Goal: Task Accomplishment & Management: Manage account settings

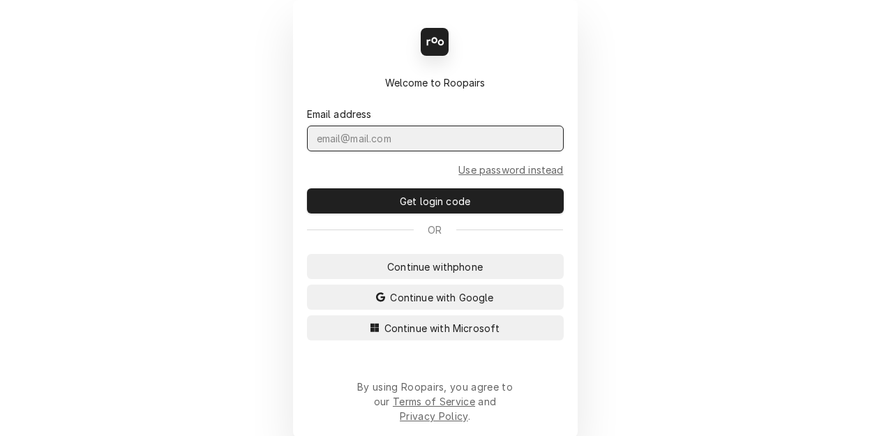
click at [373, 151] on input "Dynamic Content Wrapper" at bounding box center [435, 139] width 257 height 26
type input "kym.parson@csi1.com"
click at [307, 315] on button "Continue with Microsoft" at bounding box center [435, 327] width 257 height 25
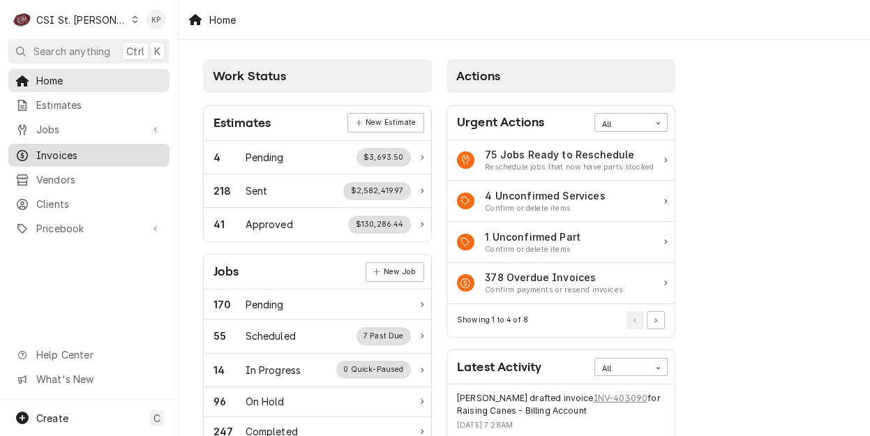
click at [68, 154] on span "Invoices" at bounding box center [99, 155] width 126 height 15
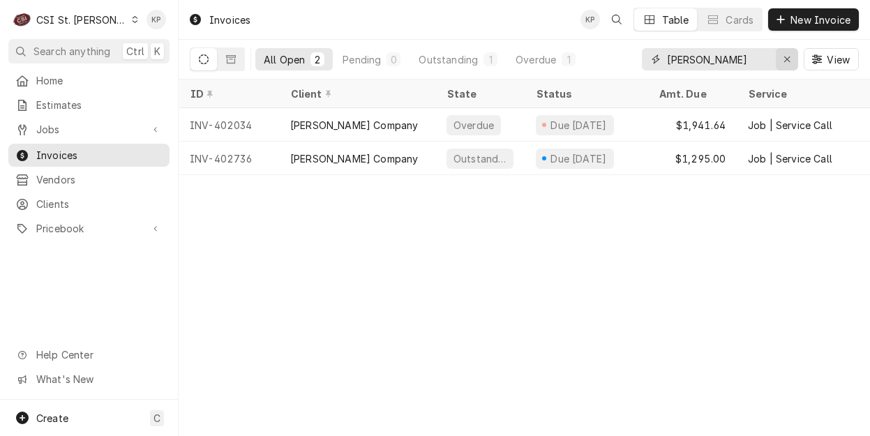
click at [787, 59] on icon "Erase input" at bounding box center [787, 60] width 6 height 6
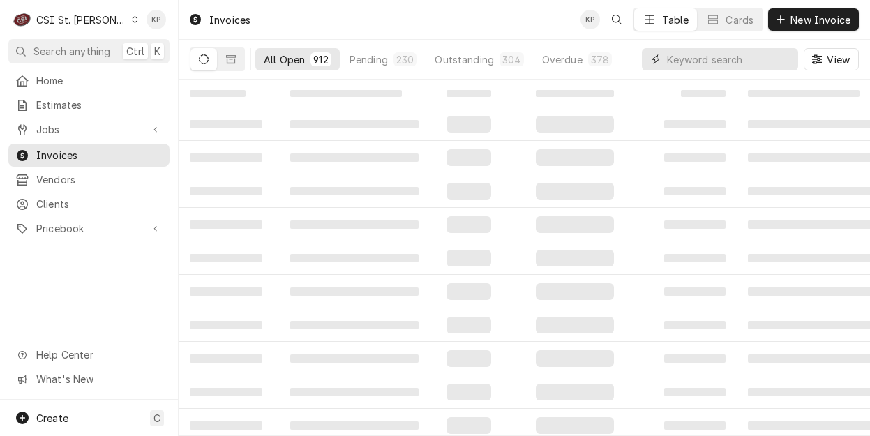
paste input "402638"
type input "402638"
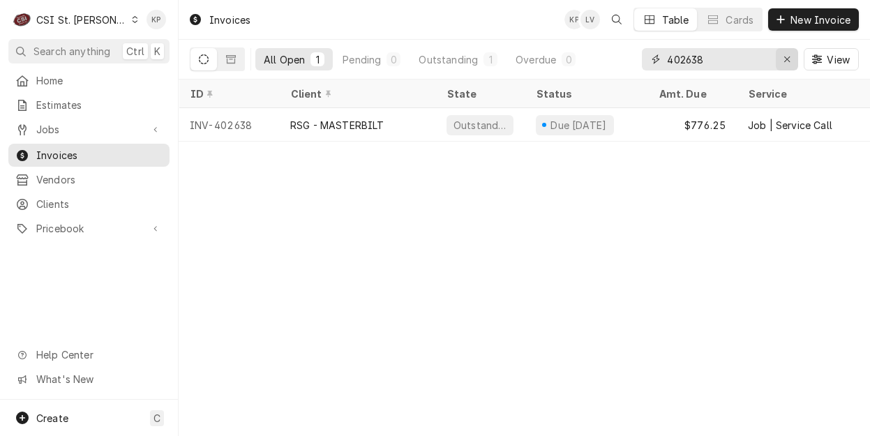
click at [784, 59] on icon "Erase input" at bounding box center [788, 59] width 8 height 10
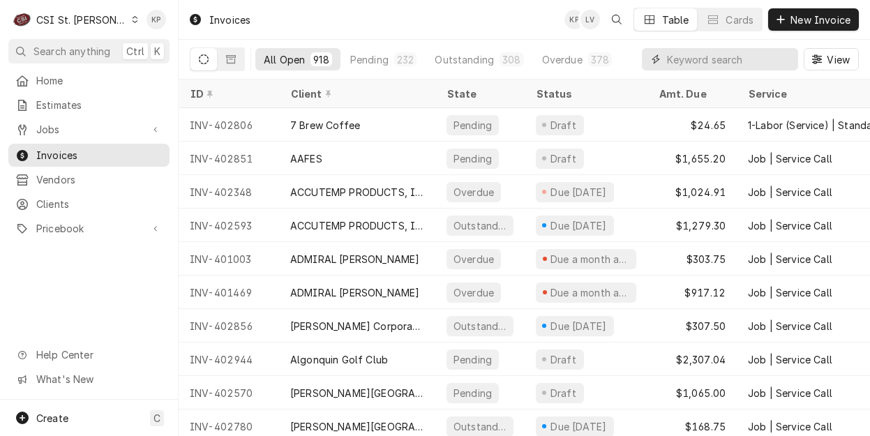
click at [700, 55] on input "Dynamic Content Wrapper" at bounding box center [729, 59] width 124 height 22
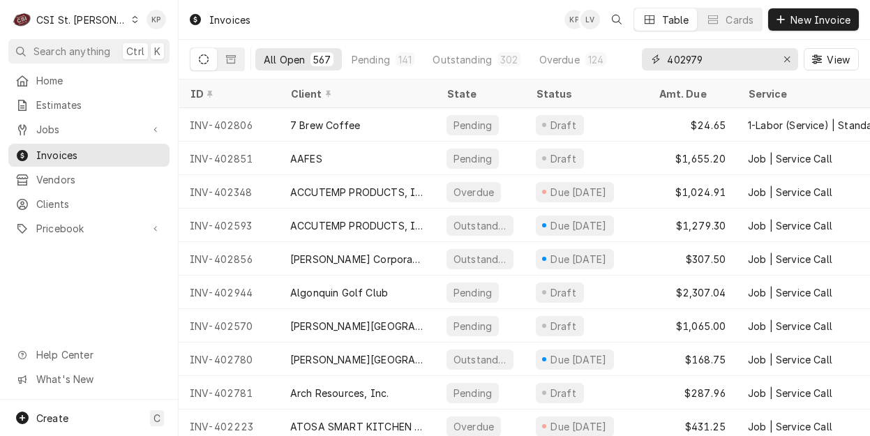
type input "402979"
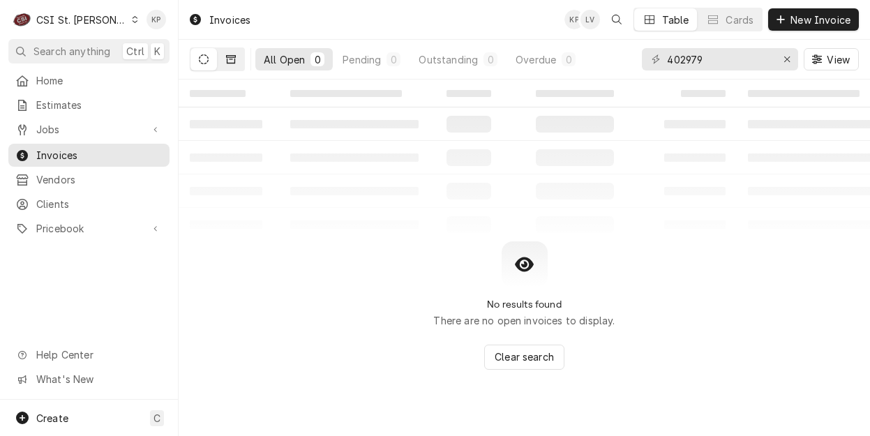
drag, startPoint x: 234, startPoint y: 57, endPoint x: 221, endPoint y: 61, distance: 14.6
click at [234, 57] on icon "Dynamic Content Wrapper" at bounding box center [231, 59] width 10 height 8
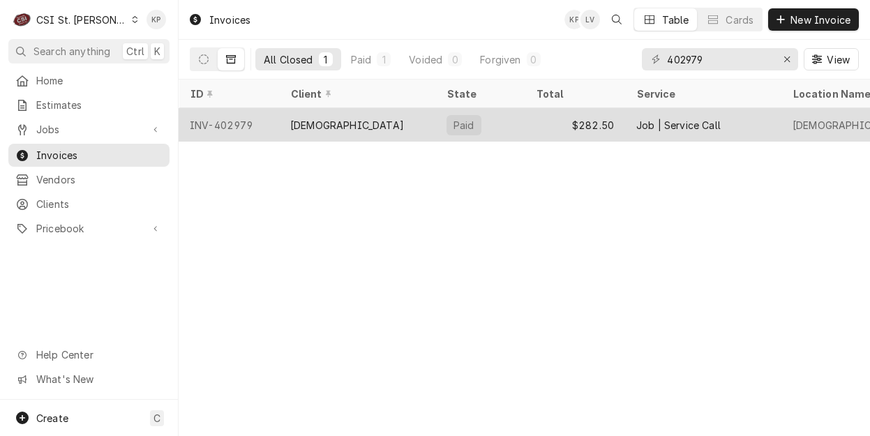
click at [221, 124] on div "INV-402979" at bounding box center [229, 124] width 100 height 33
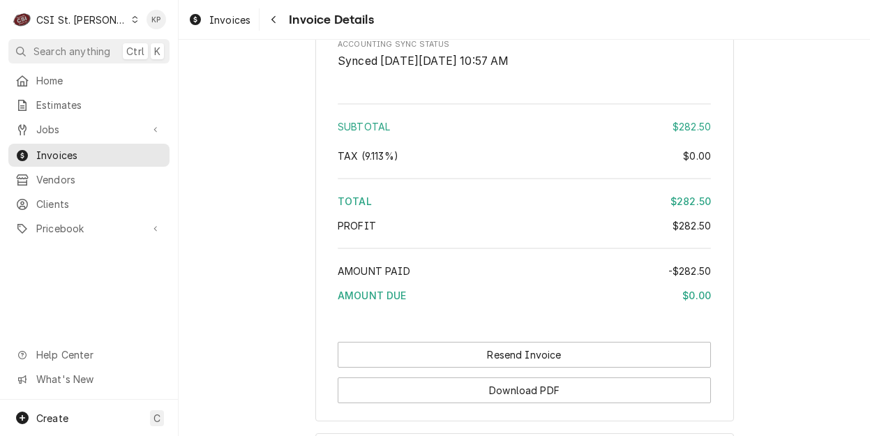
scroll to position [2425, 0]
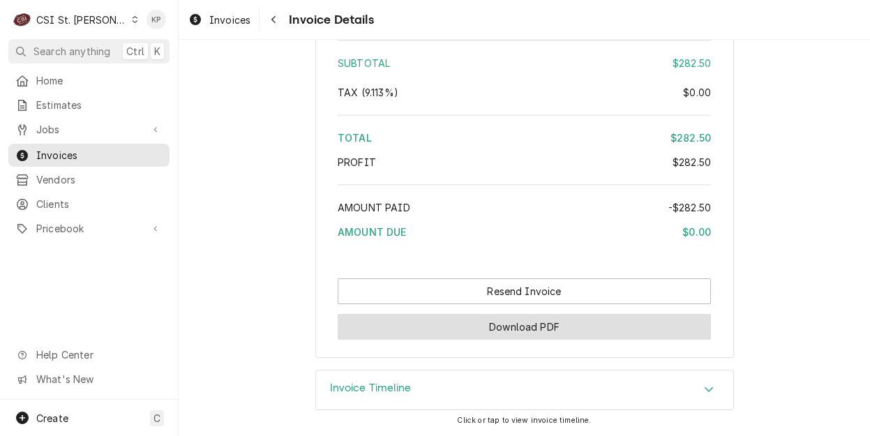
click at [496, 325] on button "Download PDF" at bounding box center [524, 327] width 373 height 26
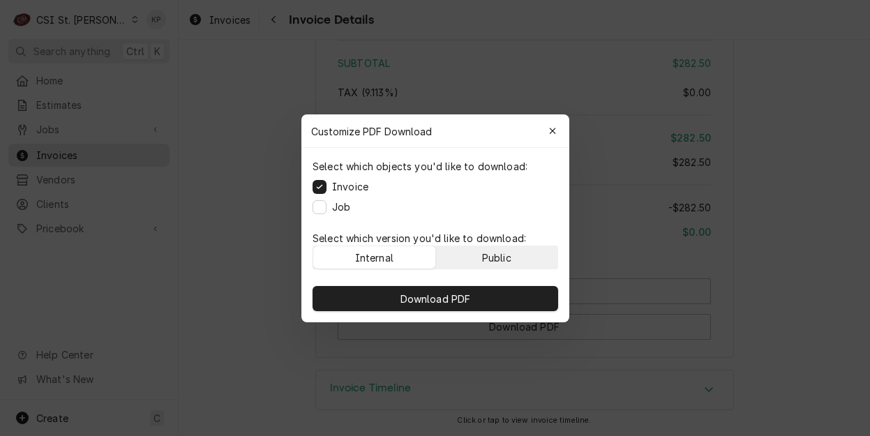
click at [511, 257] on div "Public" at bounding box center [495, 257] width 29 height 15
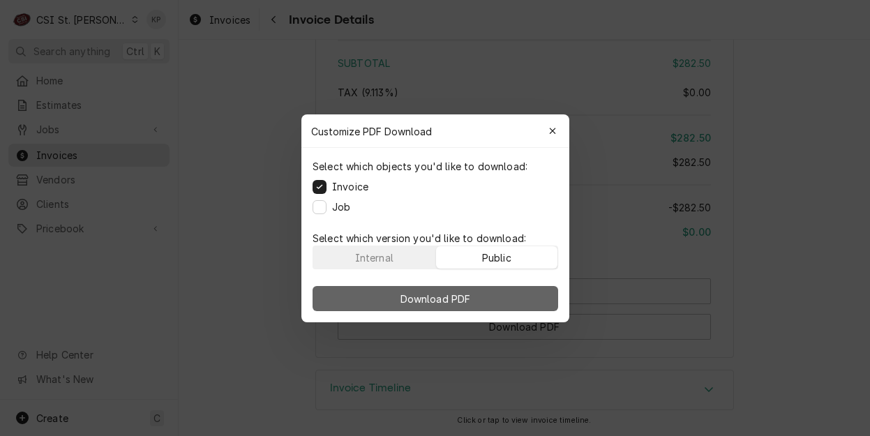
click at [502, 309] on button "Download PDF" at bounding box center [436, 298] width 246 height 25
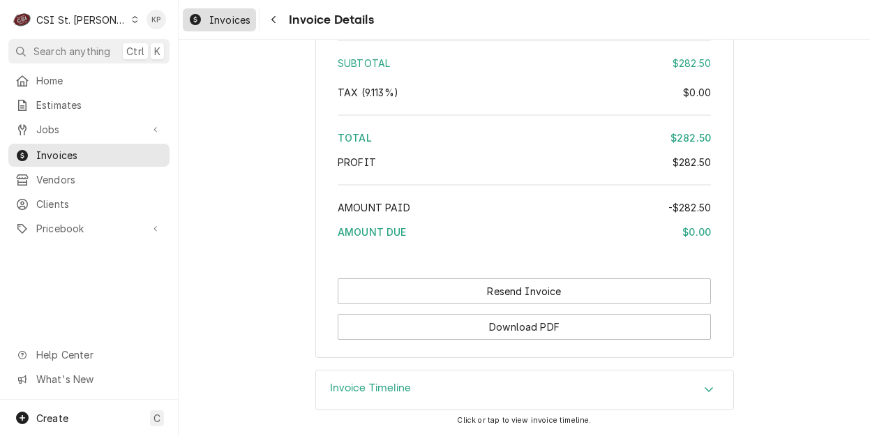
click at [227, 19] on span "Invoices" at bounding box center [229, 20] width 41 height 15
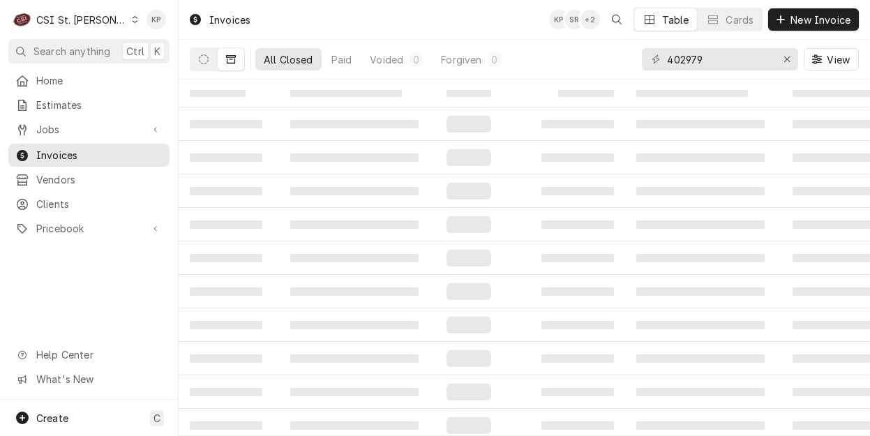
click at [231, 58] on icon "Dynamic Content Wrapper" at bounding box center [231, 59] width 10 height 10
click at [209, 57] on button "Dynamic Content Wrapper" at bounding box center [203, 59] width 27 height 22
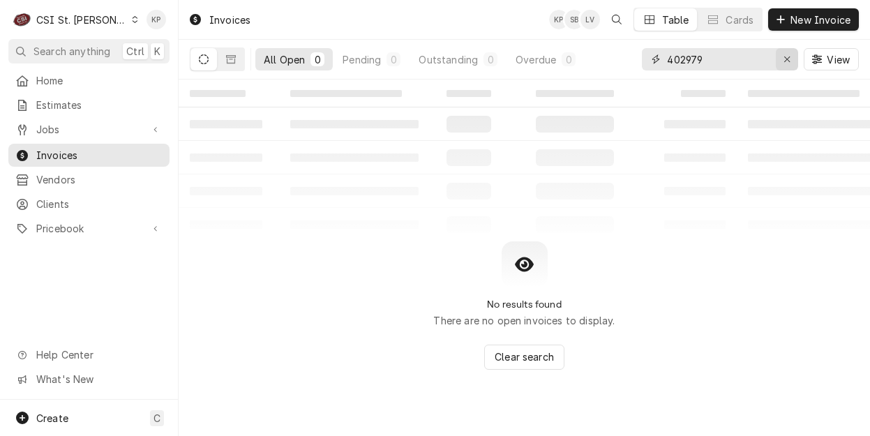
click at [786, 57] on icon "Erase input" at bounding box center [788, 59] width 8 height 10
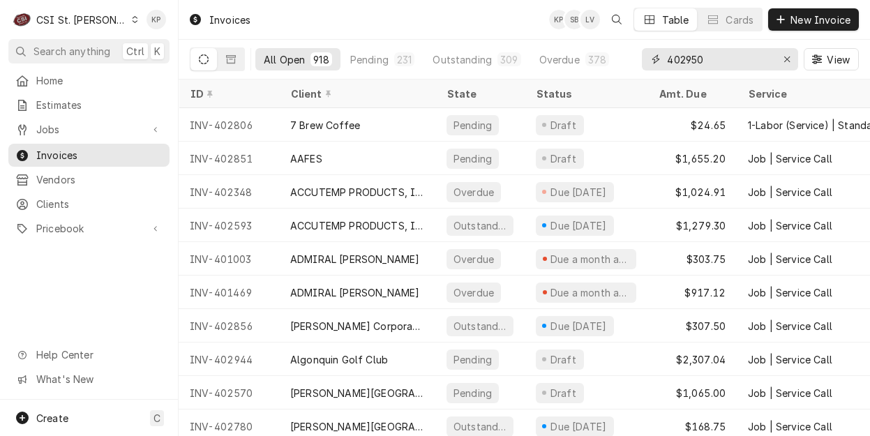
type input "402950"
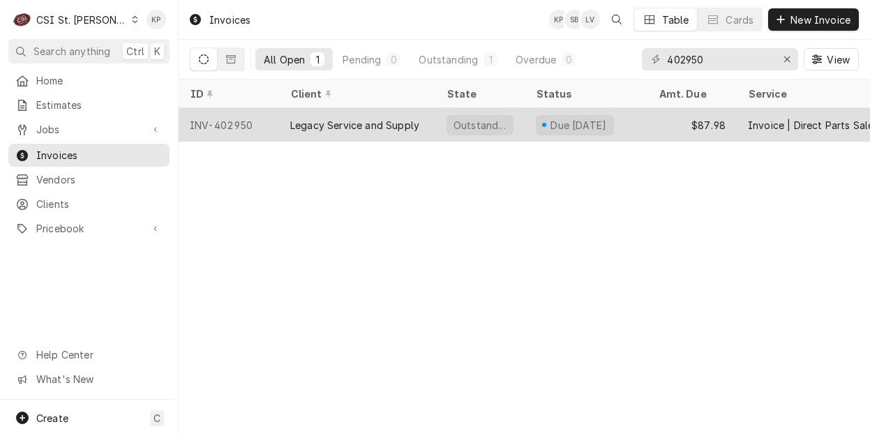
click at [234, 124] on div "INV-402950" at bounding box center [229, 124] width 100 height 33
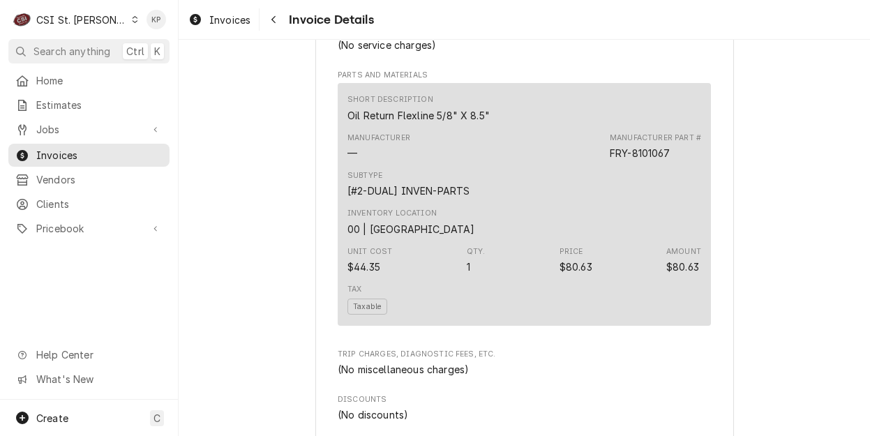
scroll to position [698, 0]
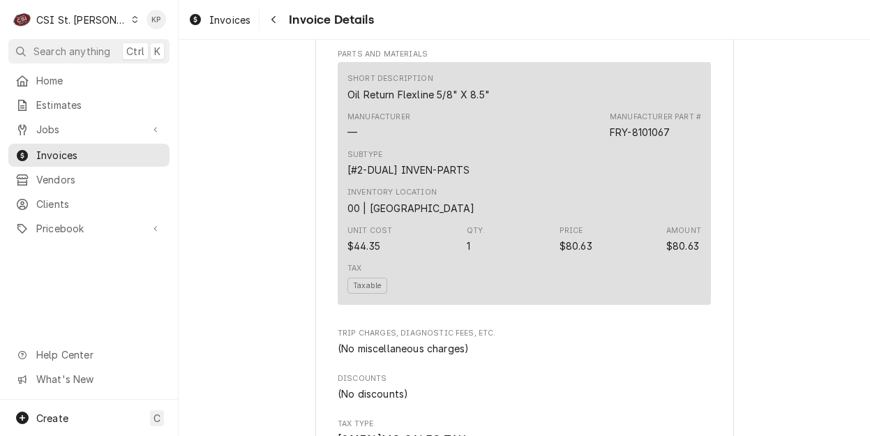
click at [403, 299] on div "Tax Taxable" at bounding box center [525, 278] width 354 height 40
click at [360, 294] on span "Taxable" at bounding box center [368, 286] width 40 height 16
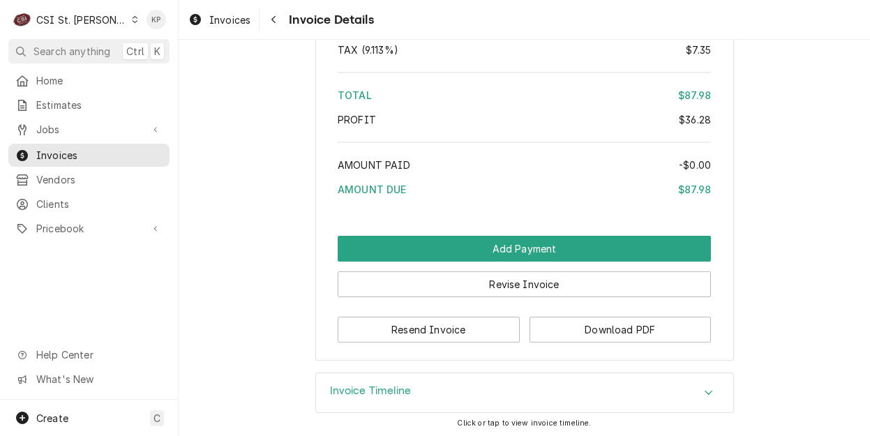
scroll to position [1954, 0]
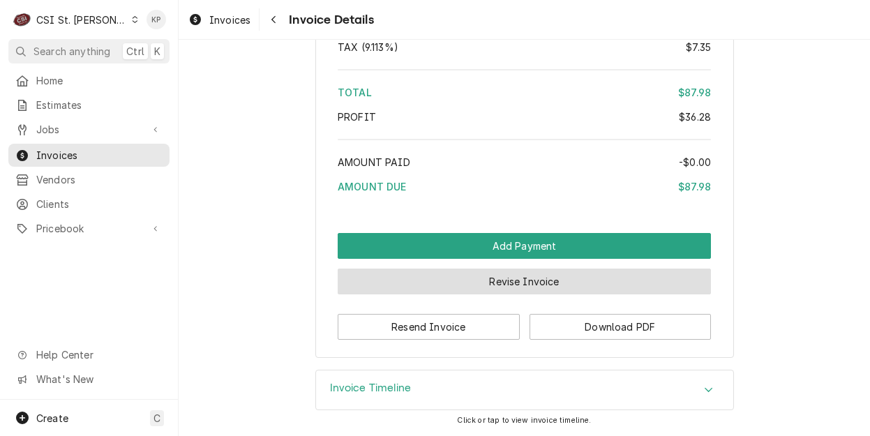
click at [490, 294] on button "Revise Invoice" at bounding box center [524, 282] width 373 height 26
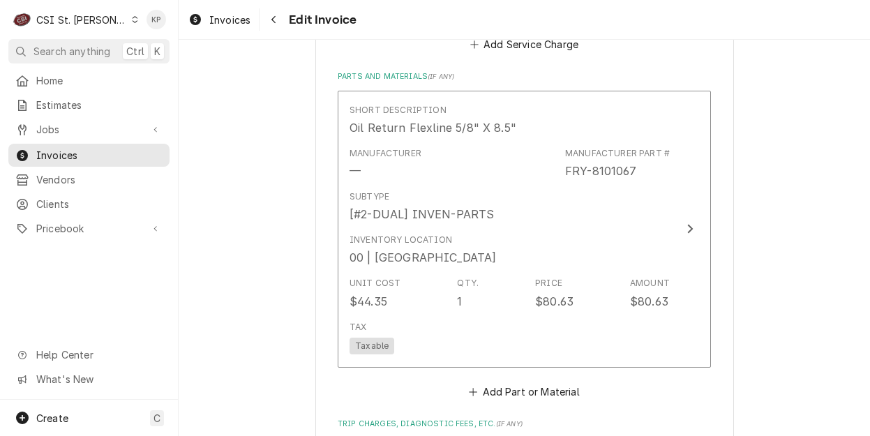
scroll to position [1256, 0]
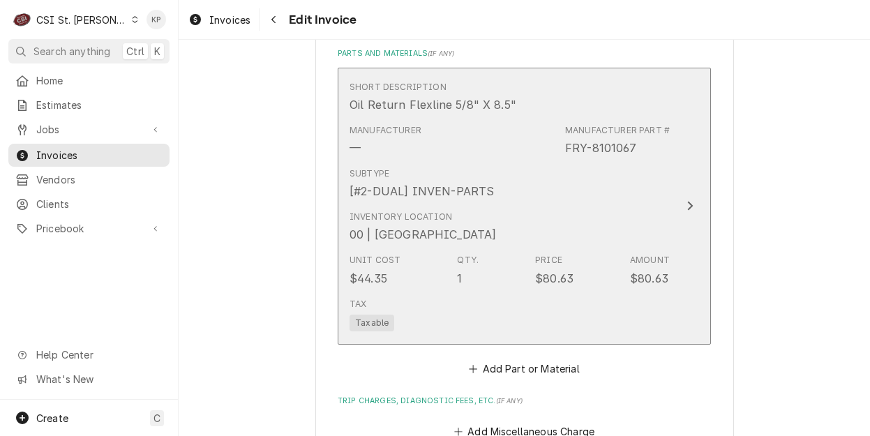
click at [368, 328] on span "Taxable" at bounding box center [372, 323] width 45 height 17
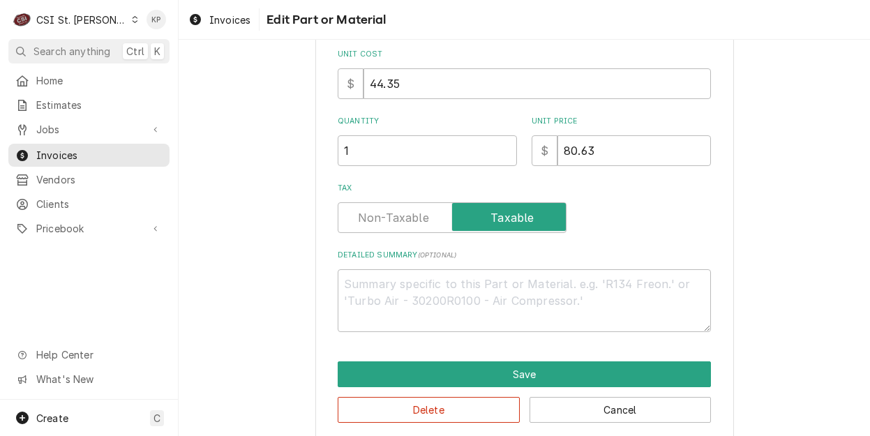
type textarea "x"
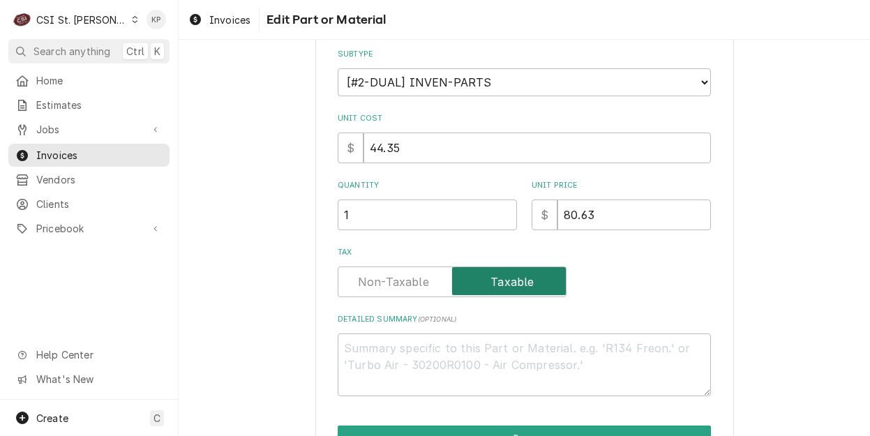
scroll to position [241, 0]
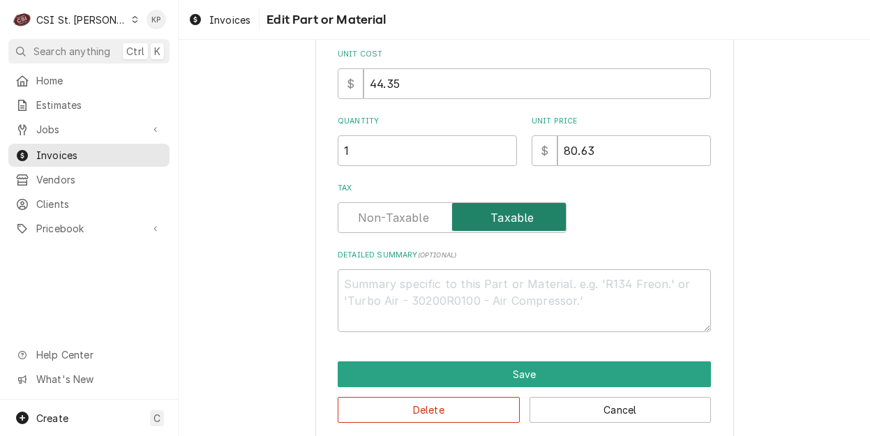
click at [410, 232] on input "Tax" at bounding box center [452, 217] width 216 height 31
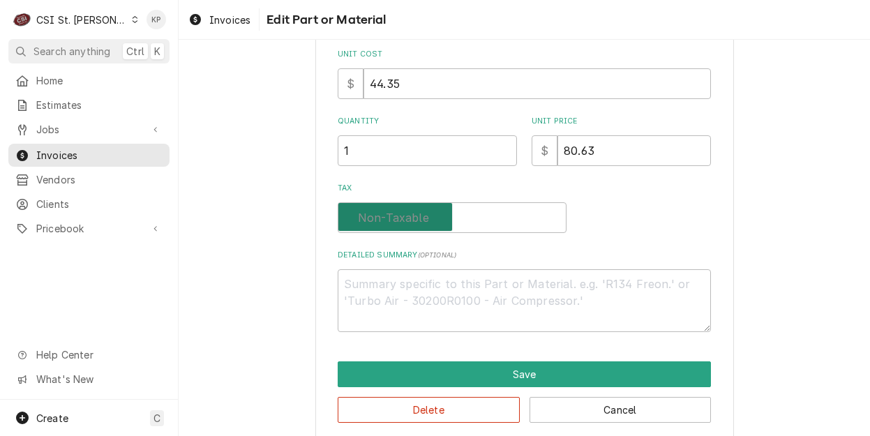
checkbox input "false"
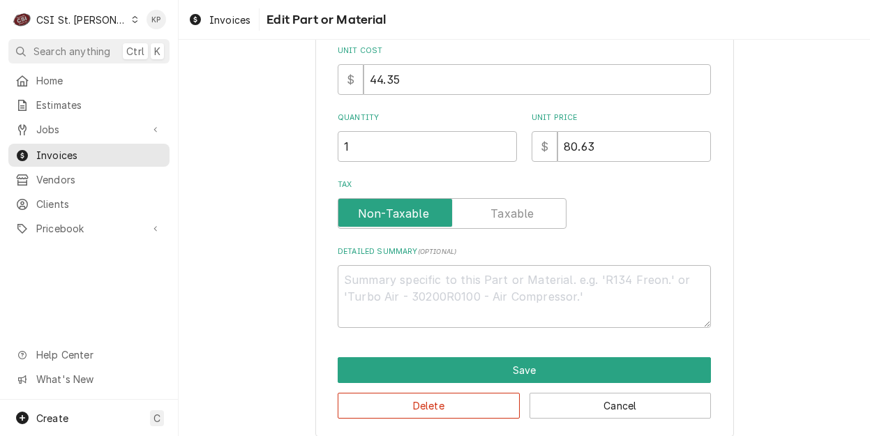
scroll to position [348, 0]
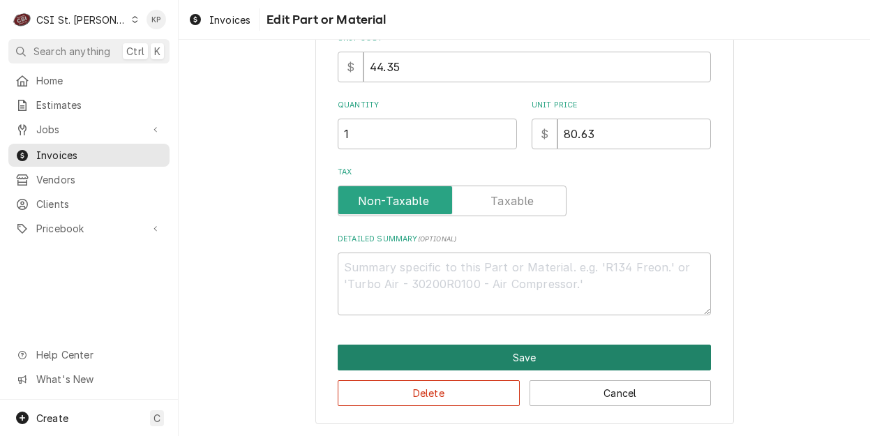
click at [476, 361] on button "Save" at bounding box center [524, 358] width 373 height 26
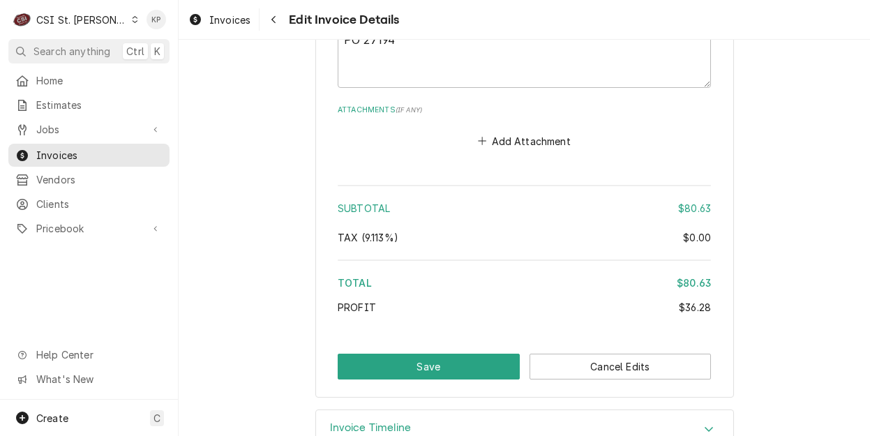
scroll to position [1897, 0]
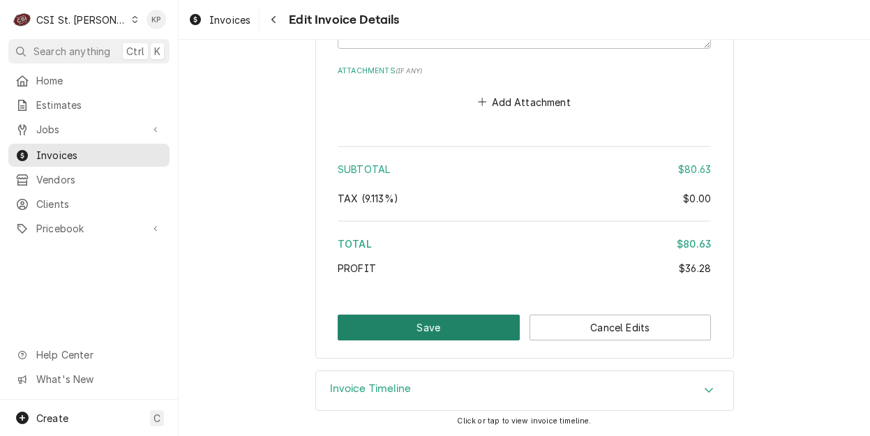
click at [434, 327] on button "Save" at bounding box center [429, 328] width 182 height 26
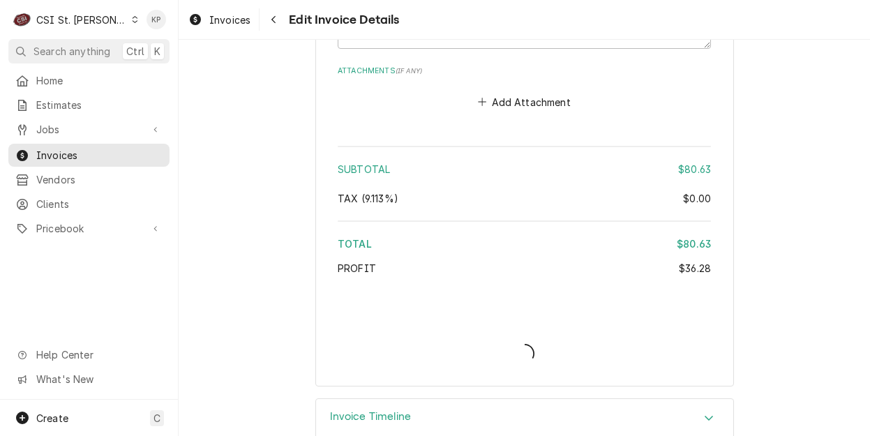
type textarea "x"
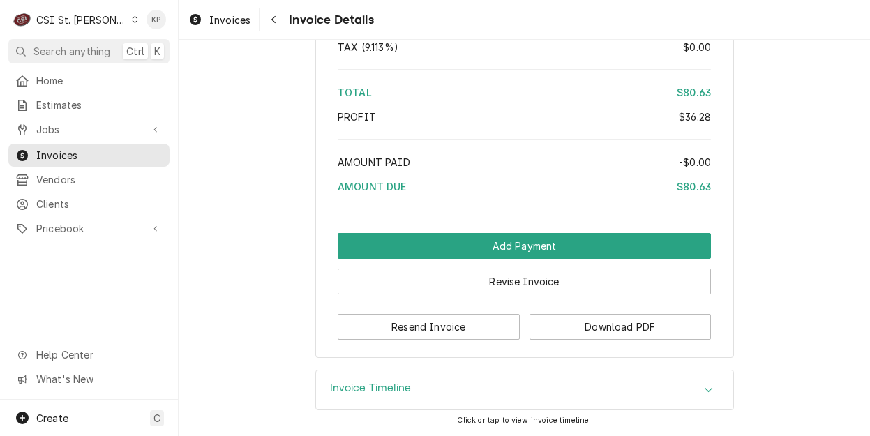
scroll to position [1995, 0]
click at [558, 322] on button "Download PDF" at bounding box center [621, 327] width 182 height 26
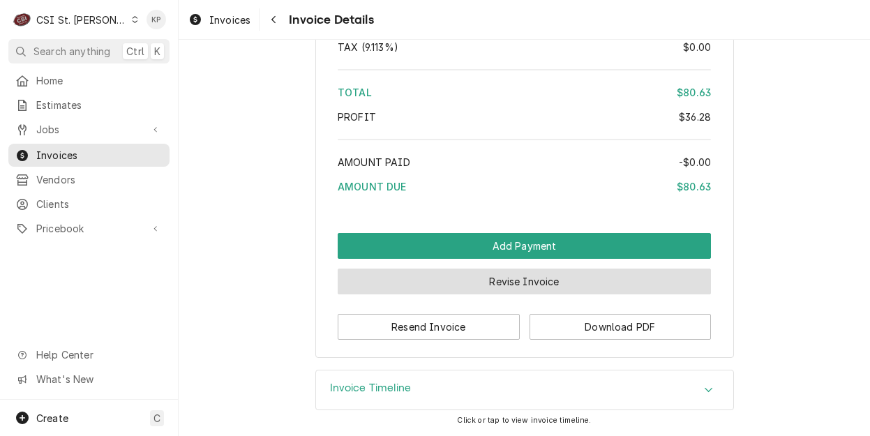
click at [525, 276] on button "Revise Invoice" at bounding box center [524, 282] width 373 height 26
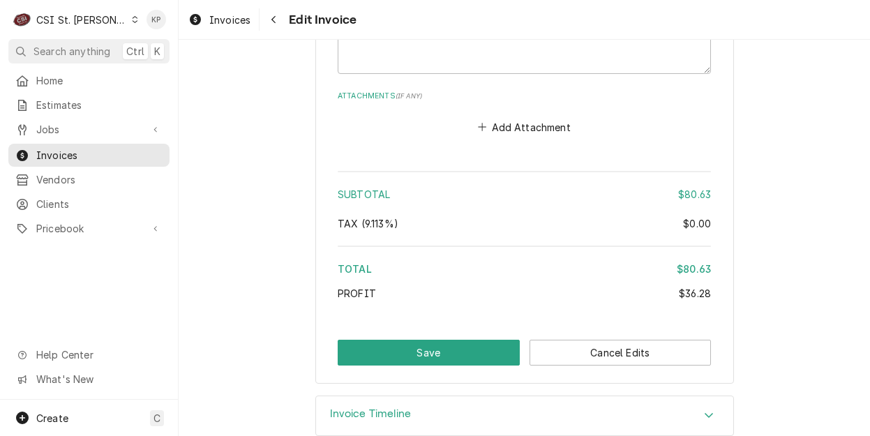
scroll to position [1897, 0]
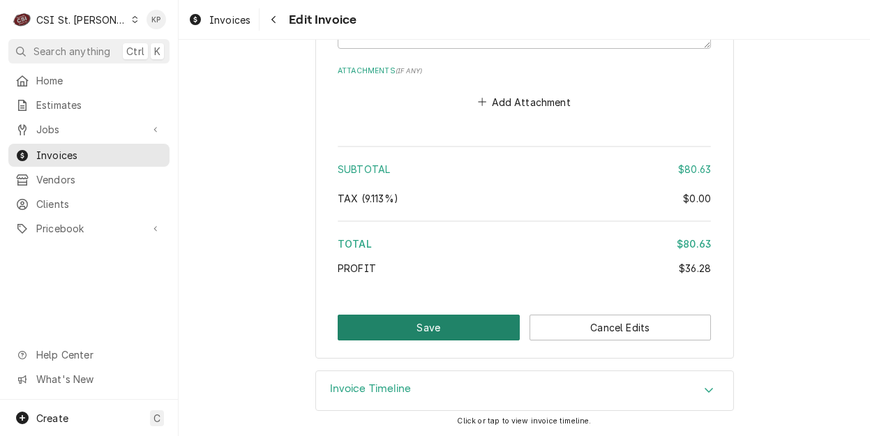
click at [419, 334] on button "Save" at bounding box center [429, 328] width 182 height 26
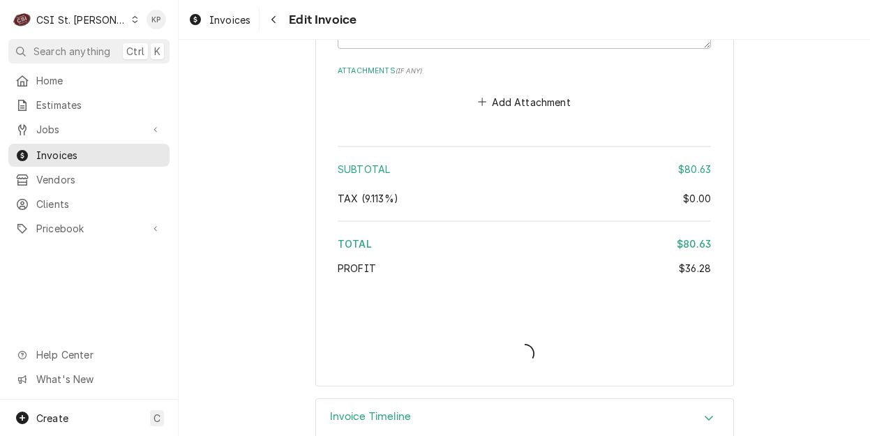
type textarea "x"
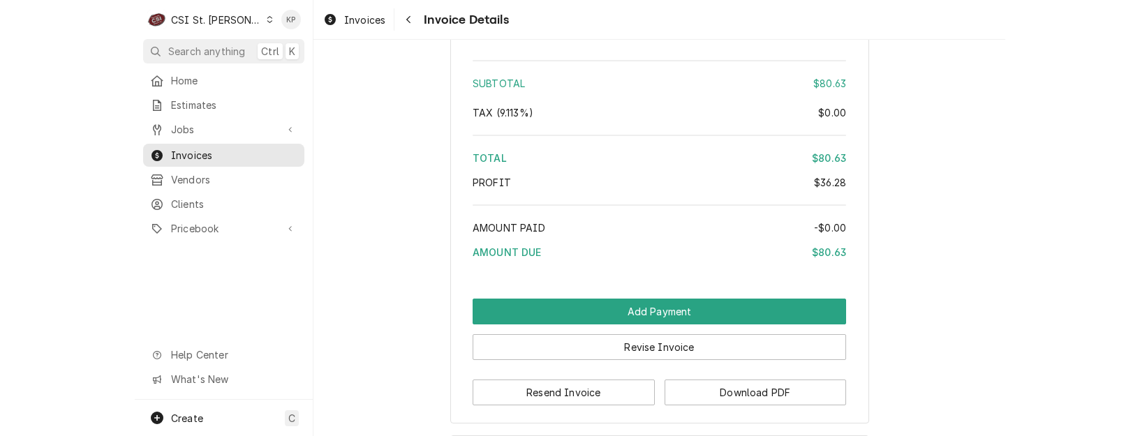
scroll to position [1995, 0]
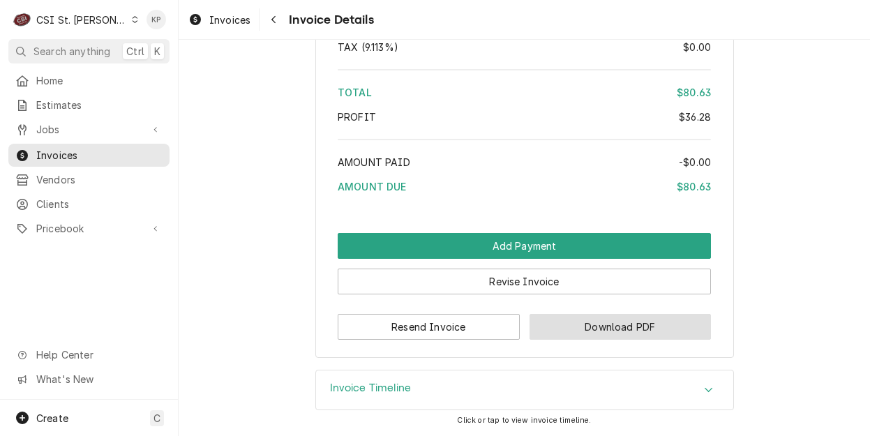
click at [652, 317] on button "Download PDF" at bounding box center [621, 327] width 182 height 26
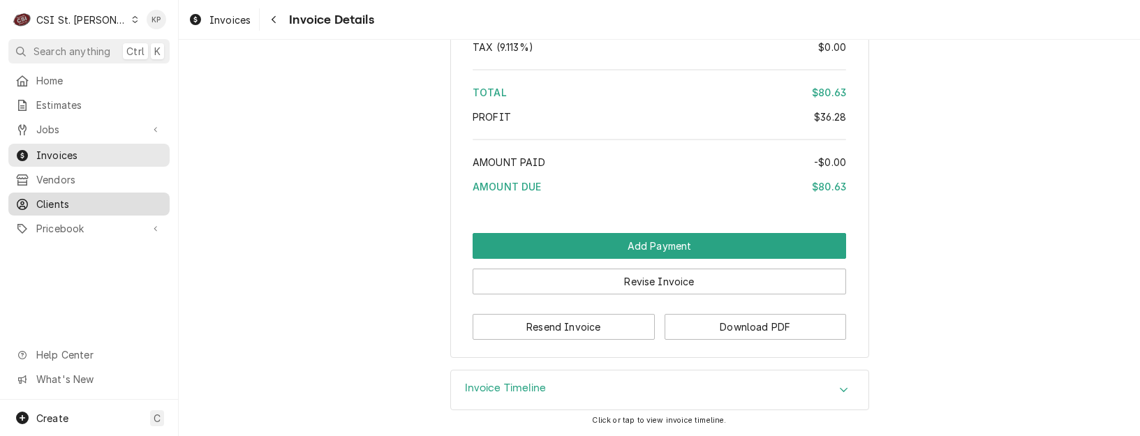
click at [51, 197] on span "Clients" at bounding box center [99, 204] width 126 height 15
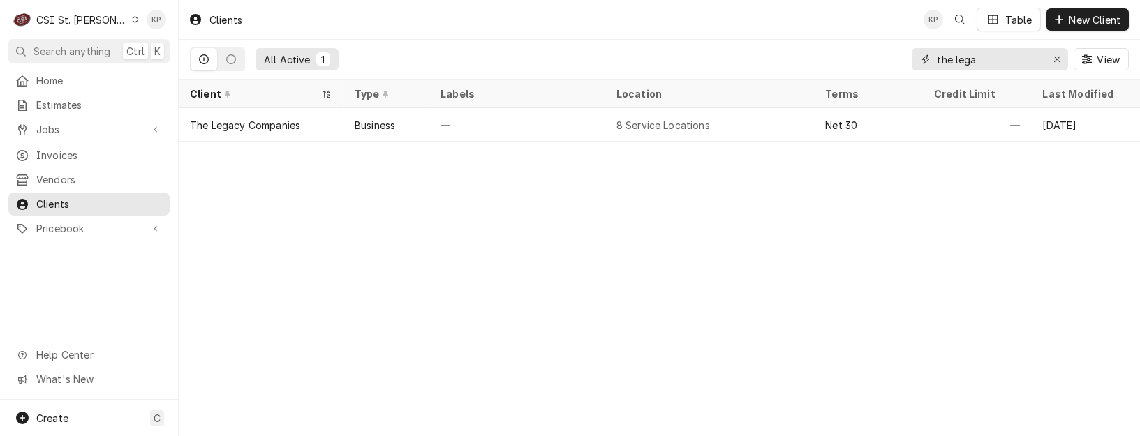
click at [980, 60] on input "the lega" at bounding box center [988, 59] width 105 height 22
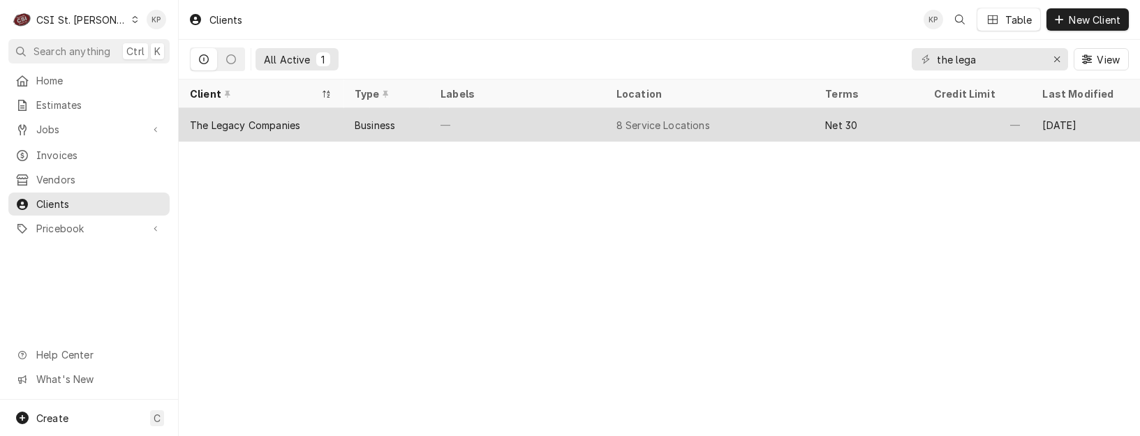
click at [229, 124] on div "The Legacy Companies" at bounding box center [245, 125] width 110 height 15
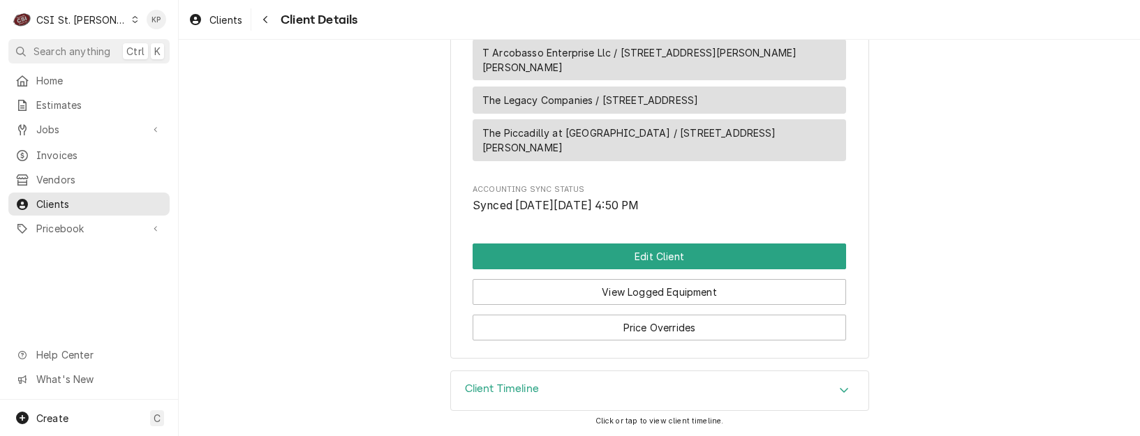
scroll to position [1201, 0]
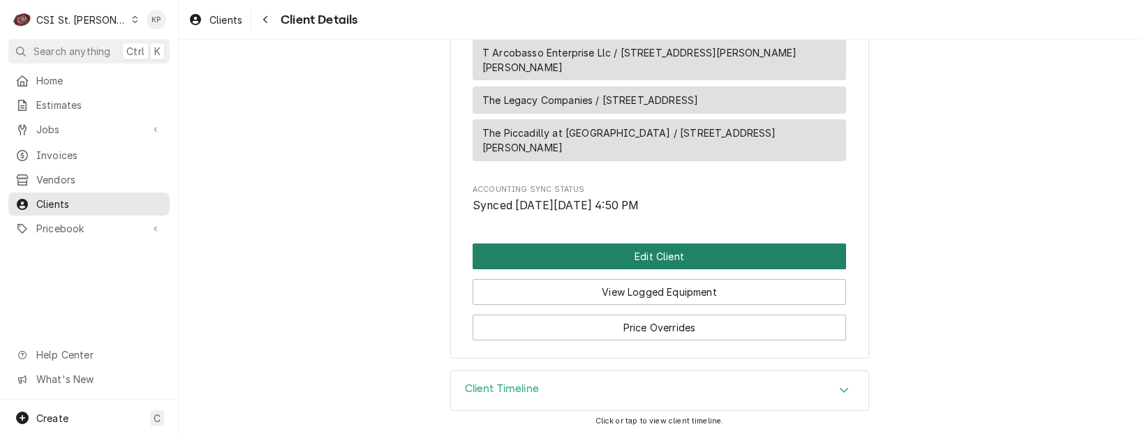
click at [569, 261] on button "Edit Client" at bounding box center [658, 257] width 373 height 26
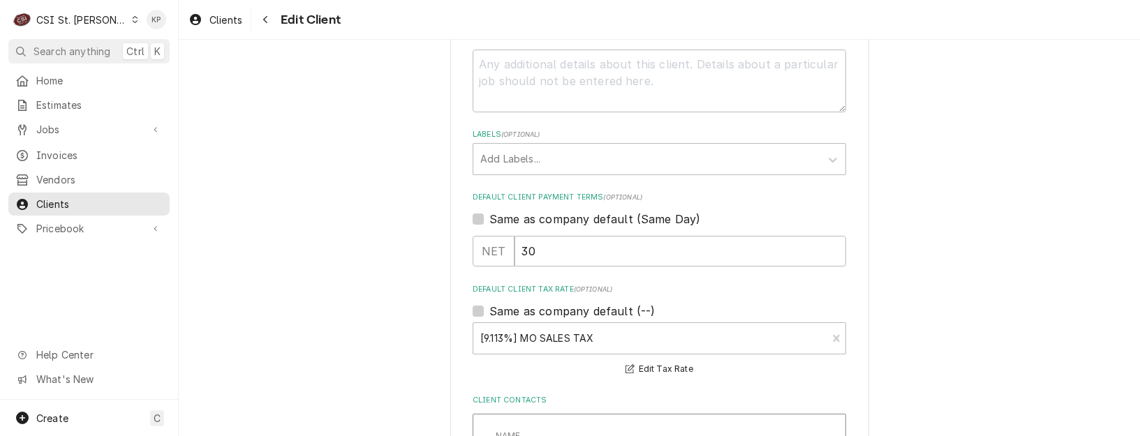
scroll to position [698, 0]
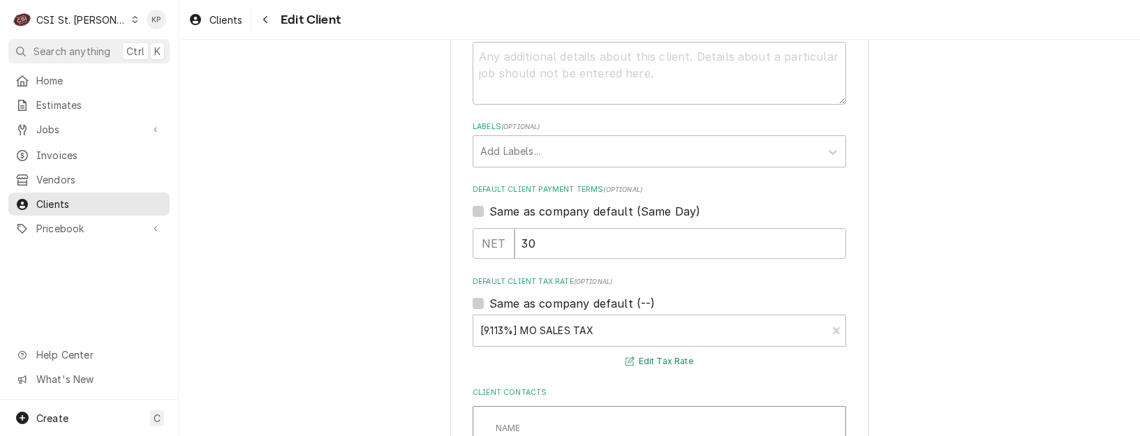
click at [646, 359] on button "Edit Tax Rate" at bounding box center [659, 361] width 72 height 17
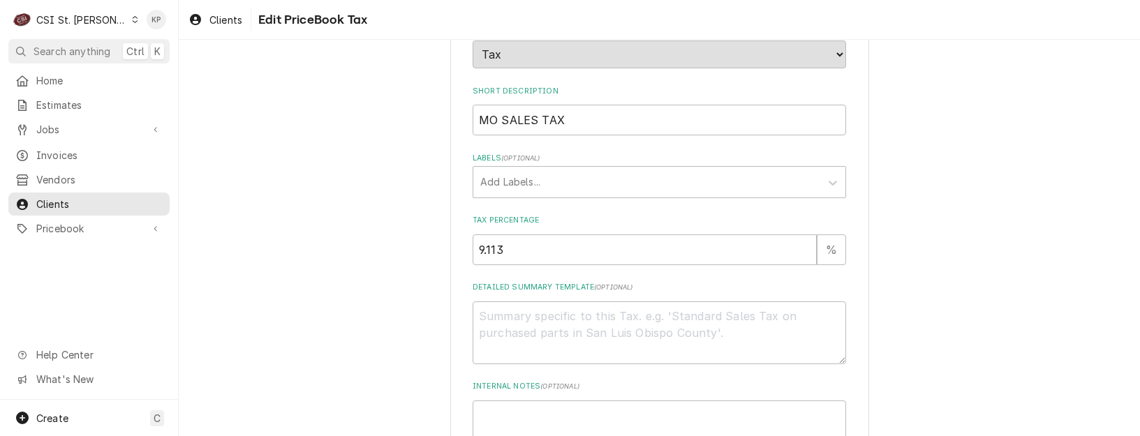
scroll to position [209, 0]
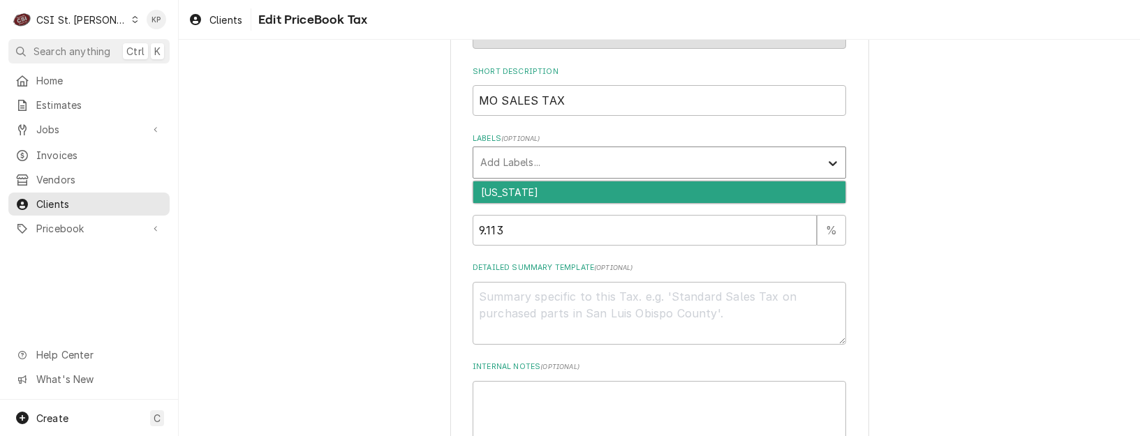
click at [830, 160] on icon "Labels" at bounding box center [832, 163] width 14 height 14
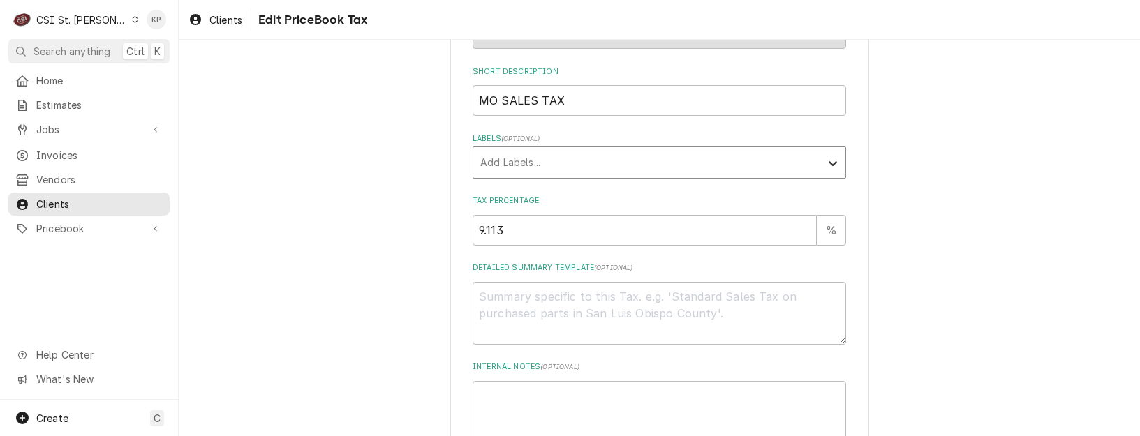
click at [828, 163] on icon "Labels" at bounding box center [832, 163] width 8 height 5
click at [825, 163] on icon "Labels" at bounding box center [832, 163] width 14 height 14
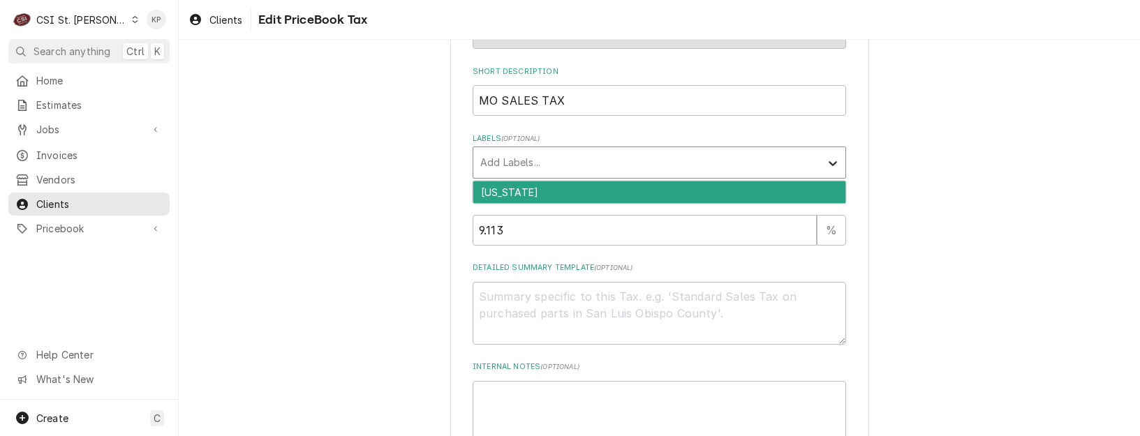
click at [825, 163] on icon "Labels" at bounding box center [832, 163] width 14 height 14
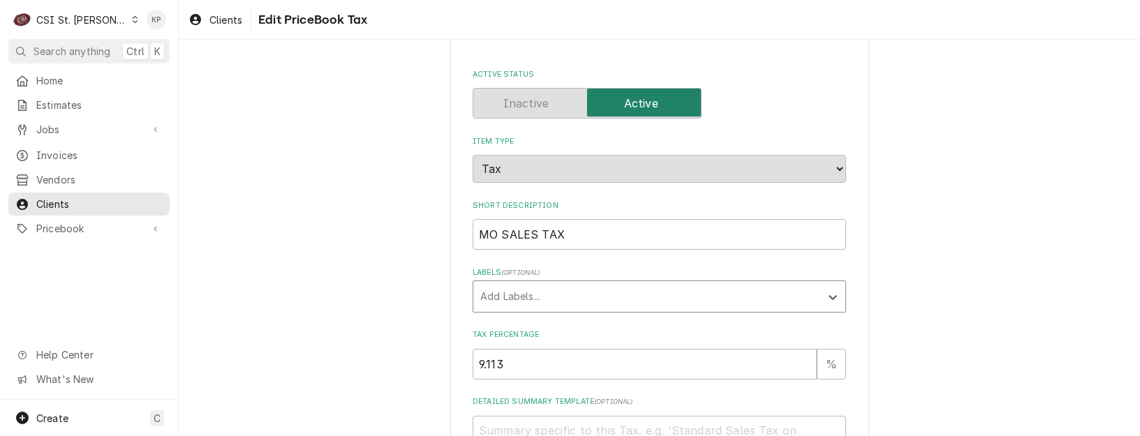
scroll to position [70, 0]
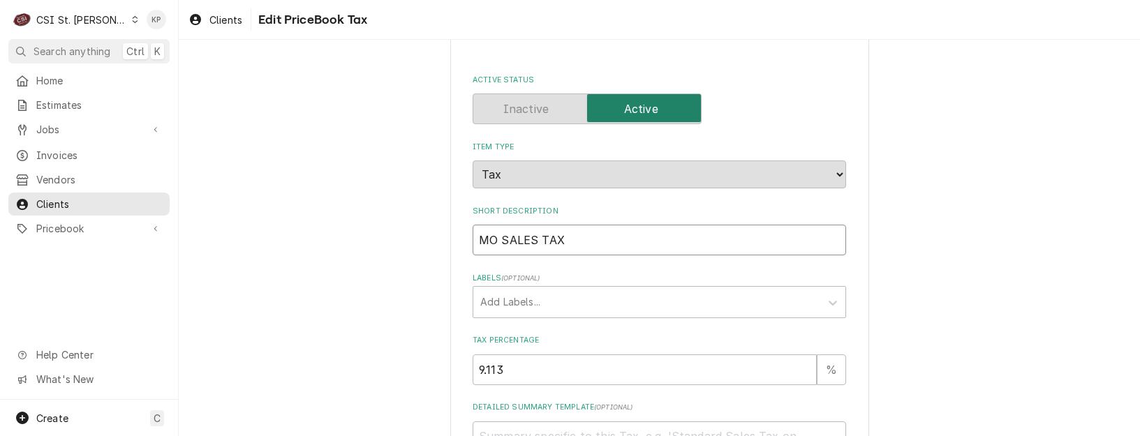
click at [754, 239] on input "MO SALES TAX" at bounding box center [658, 240] width 373 height 31
click at [627, 202] on div "Use the fields below to edit this PriceBook item. Note that changes made here w…" at bounding box center [658, 355] width 373 height 680
click at [742, 111] on div "Active Status" at bounding box center [658, 109] width 373 height 31
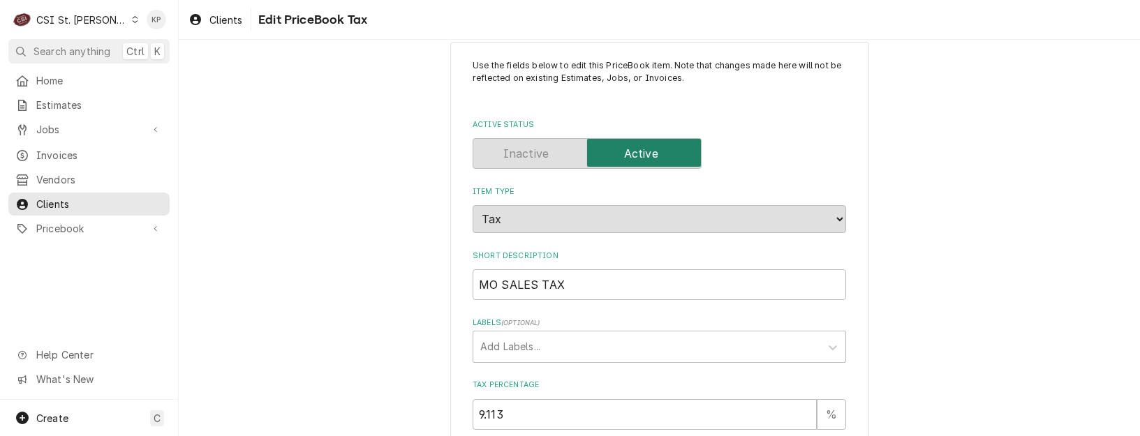
scroll to position [0, 0]
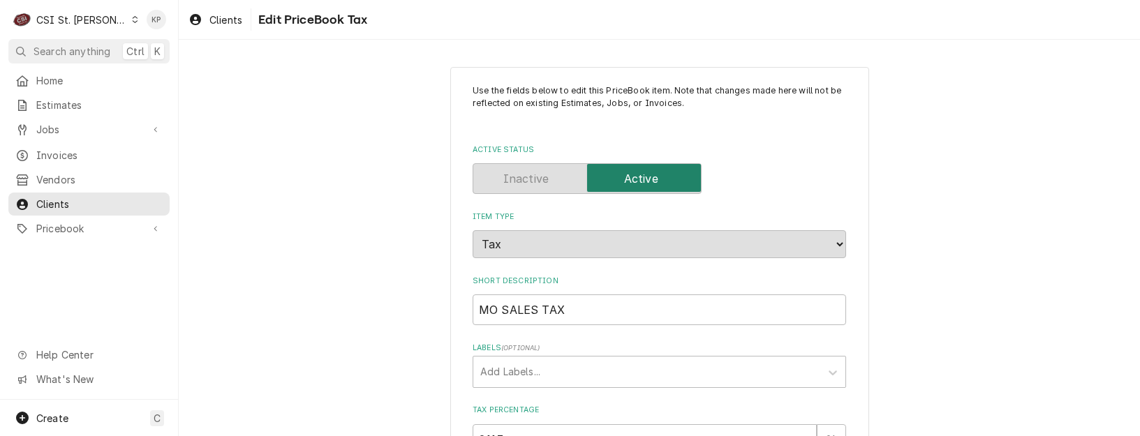
click at [671, 167] on span "Active Status" at bounding box center [644, 178] width 114 height 28
click at [673, 184] on span "Active Status" at bounding box center [644, 178] width 114 height 28
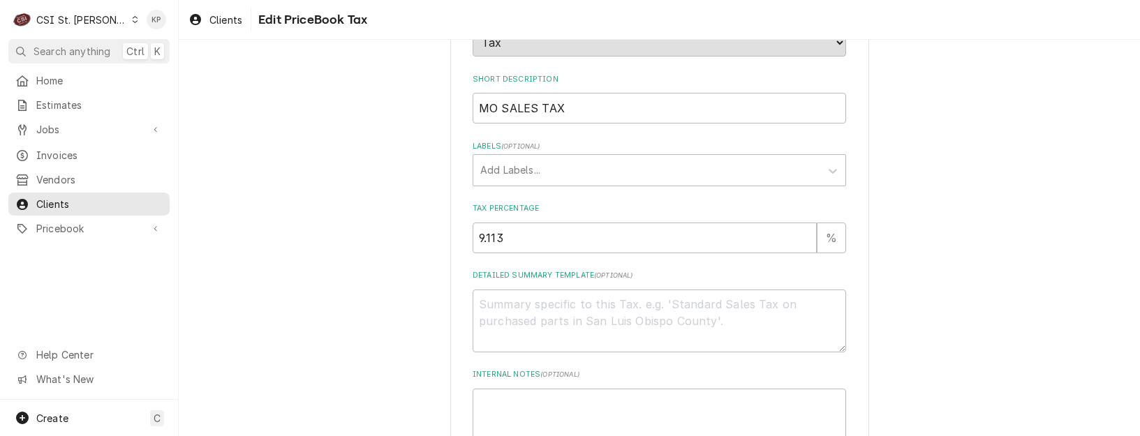
scroll to position [209, 0]
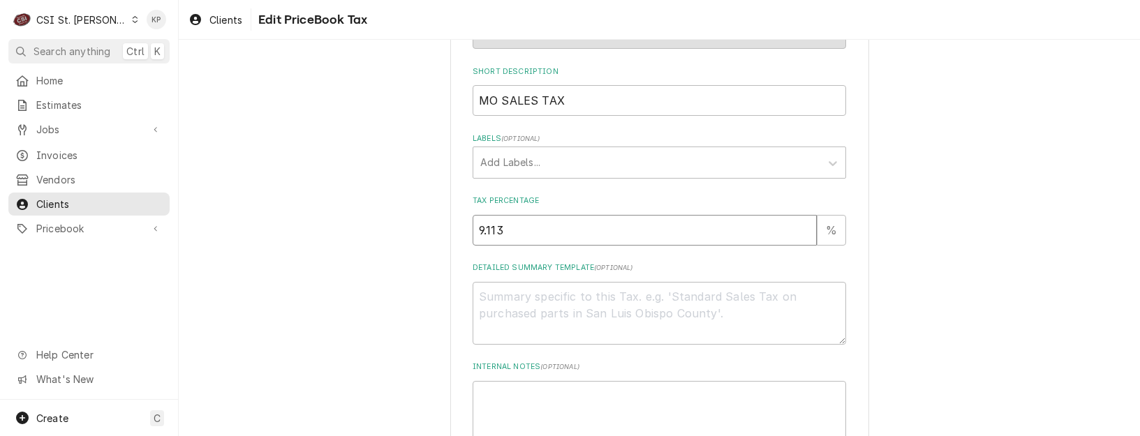
drag, startPoint x: 550, startPoint y: 241, endPoint x: 502, endPoint y: 238, distance: 48.2
click at [502, 238] on input "9.113" at bounding box center [644, 230] width 344 height 31
type textarea "x"
type input "9"
click at [800, 235] on input "9" at bounding box center [644, 230] width 344 height 31
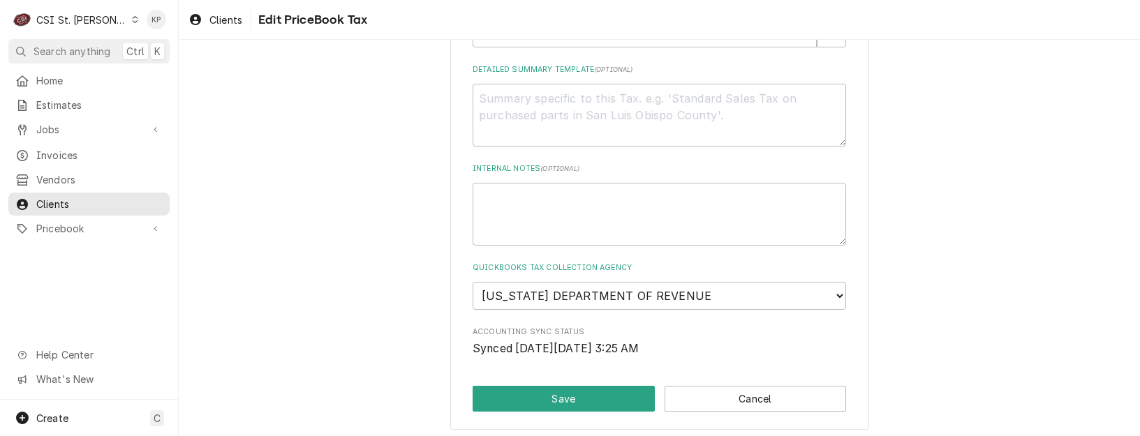
scroll to position [413, 0]
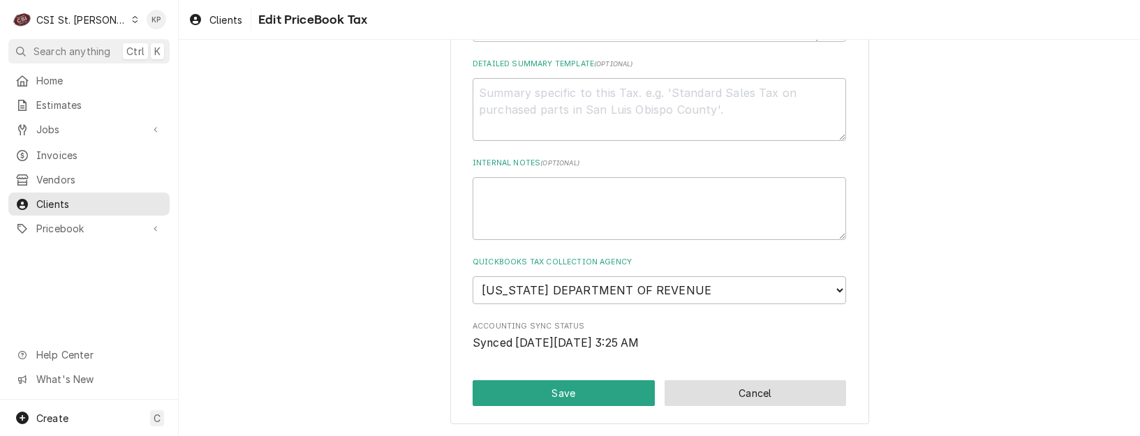
click at [695, 391] on button "Cancel" at bounding box center [755, 393] width 182 height 26
type textarea "x"
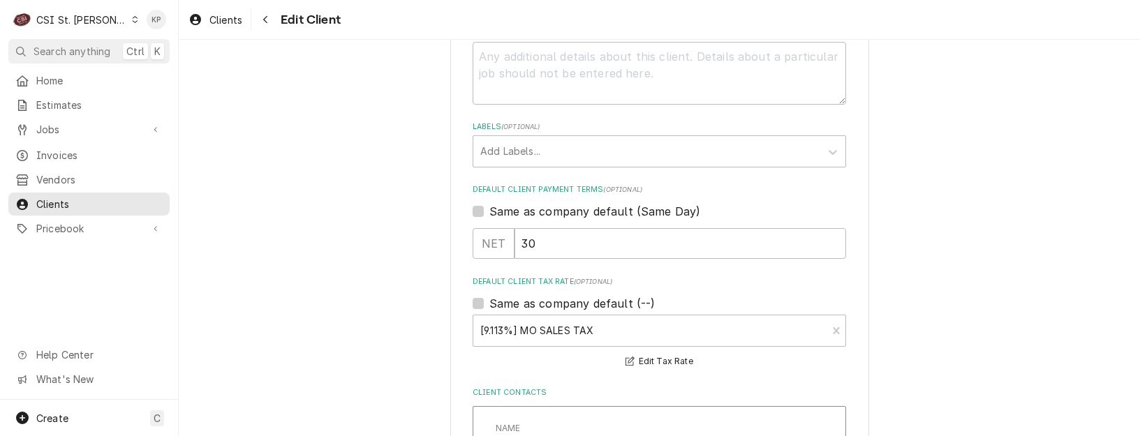
click at [489, 210] on label "Same as company default (Same Day)" at bounding box center [594, 211] width 211 height 17
click at [489, 210] on input "Same as company default (Same Day)" at bounding box center [675, 218] width 373 height 31
checkbox input "true"
type textarea "x"
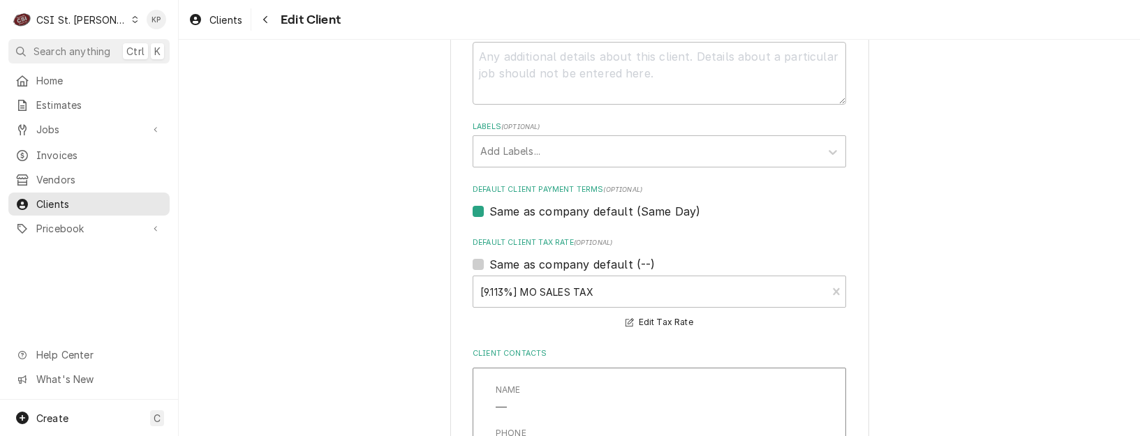
click at [489, 212] on label "Same as company default (Same Day)" at bounding box center [594, 211] width 211 height 17
click at [489, 212] on input "Same as company default (Same Day)" at bounding box center [675, 218] width 373 height 31
checkbox input "false"
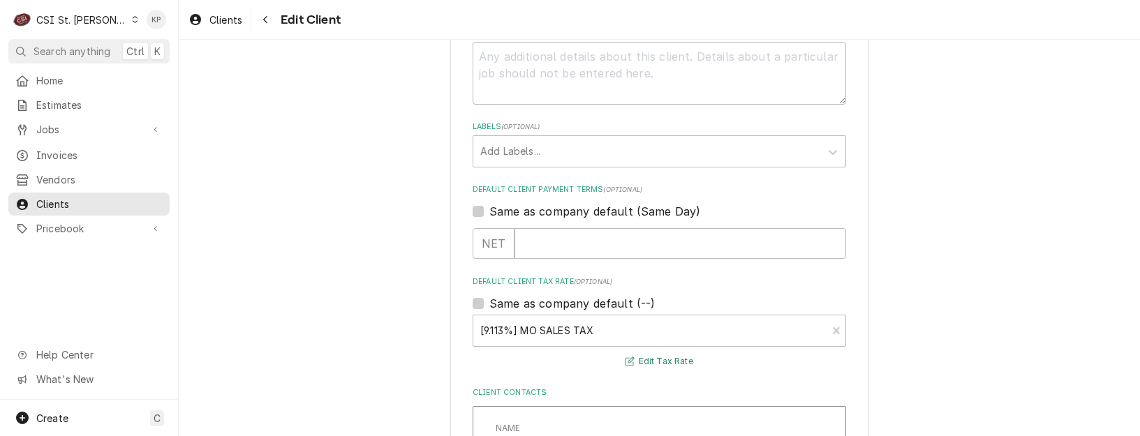
click at [632, 361] on button "Edit Tax Rate" at bounding box center [659, 361] width 72 height 17
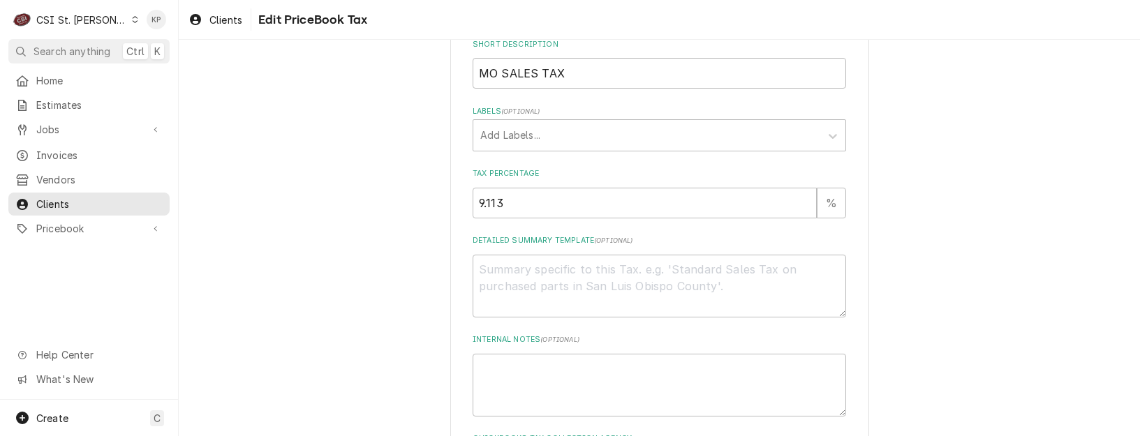
scroll to position [204, 0]
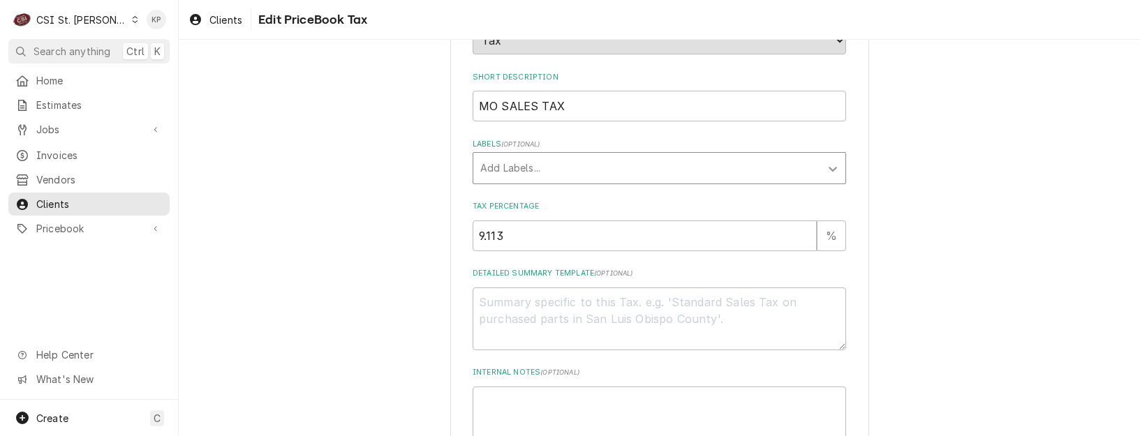
click at [828, 170] on icon "Labels" at bounding box center [832, 169] width 8 height 5
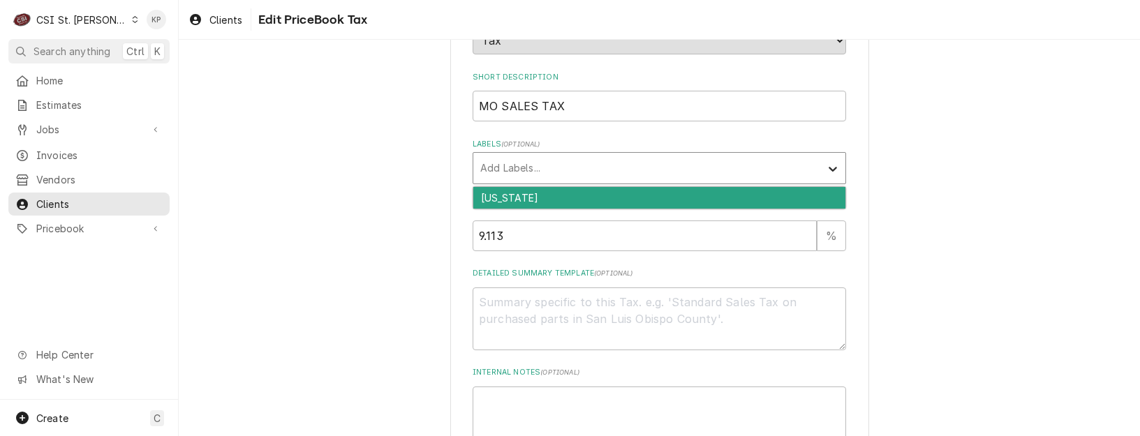
click at [830, 168] on icon "Labels" at bounding box center [832, 169] width 8 height 5
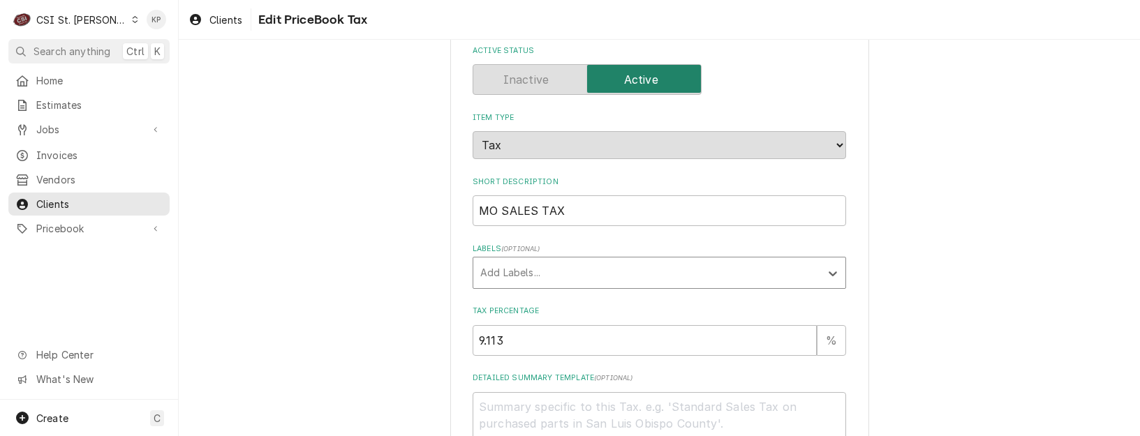
scroll to position [64, 0]
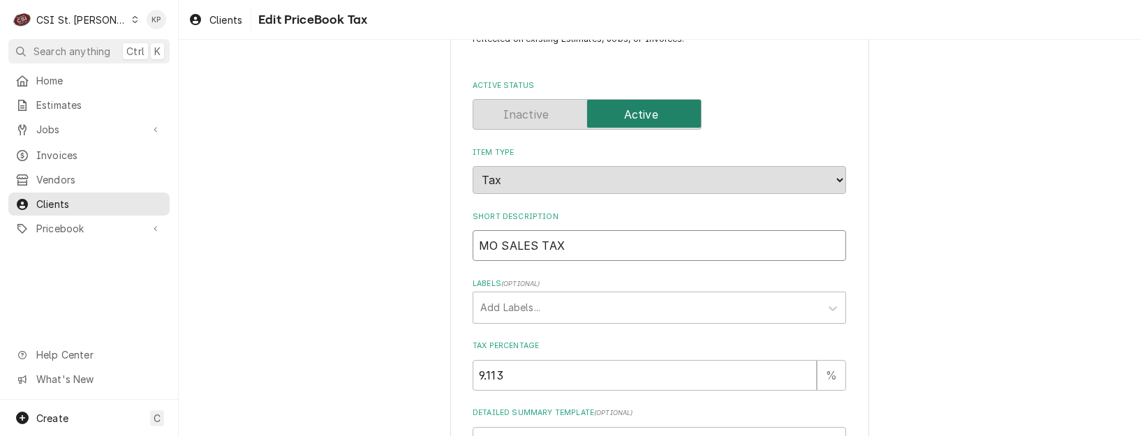
click at [687, 245] on input "MO SALES TAX" at bounding box center [658, 245] width 373 height 31
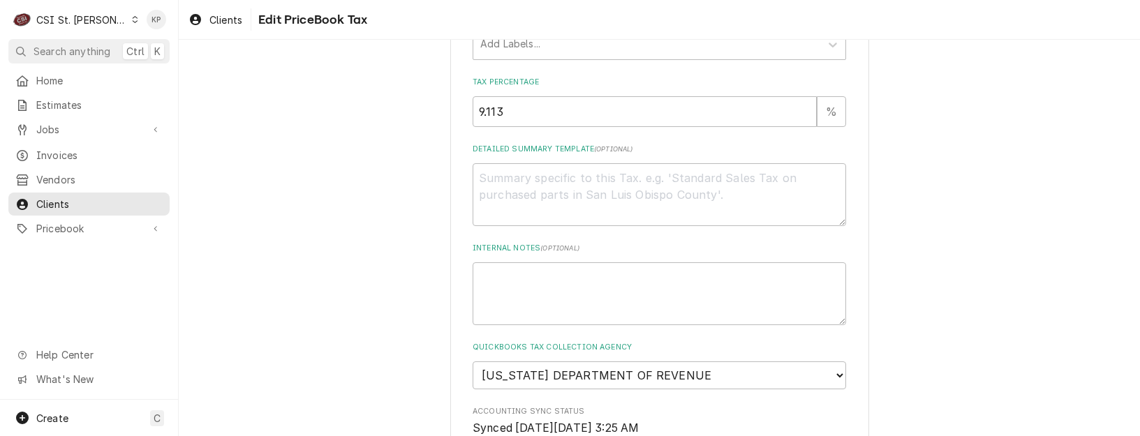
scroll to position [413, 0]
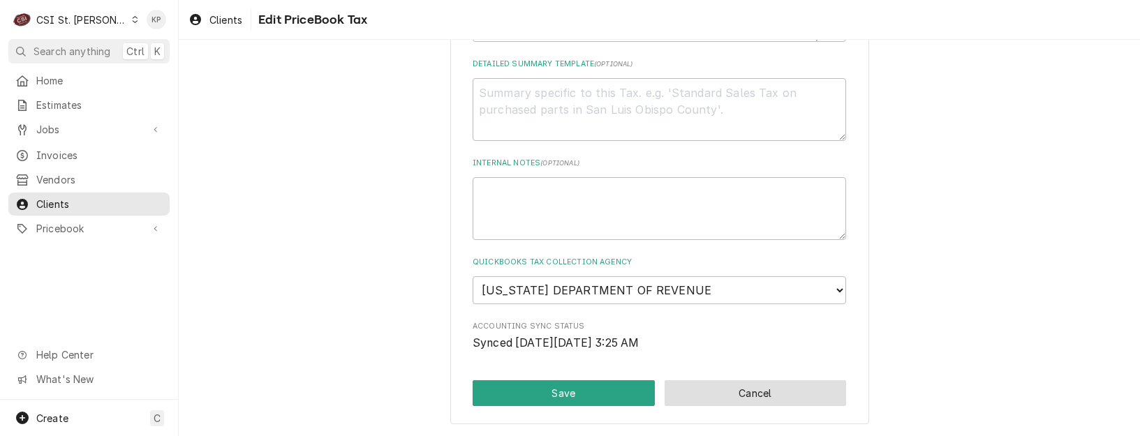
click at [746, 394] on button "Cancel" at bounding box center [755, 393] width 182 height 26
type textarea "x"
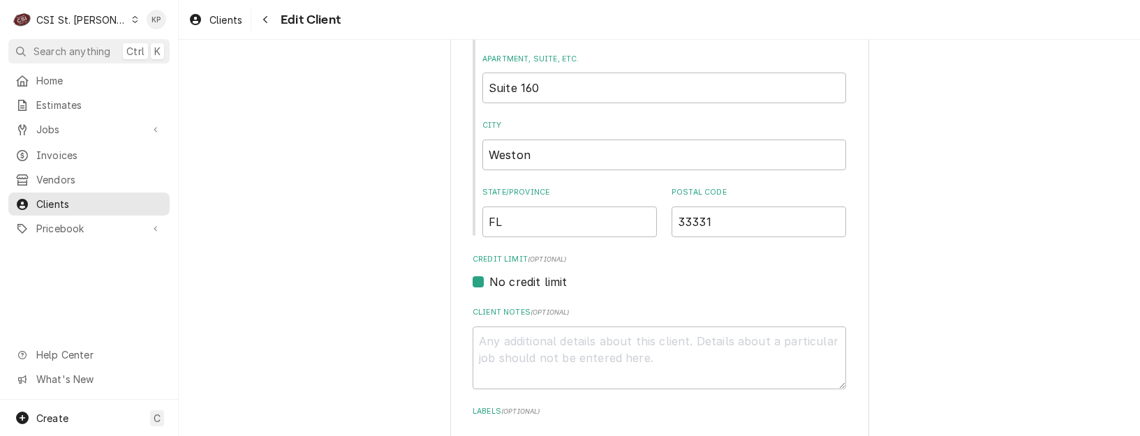
scroll to position [698, 0]
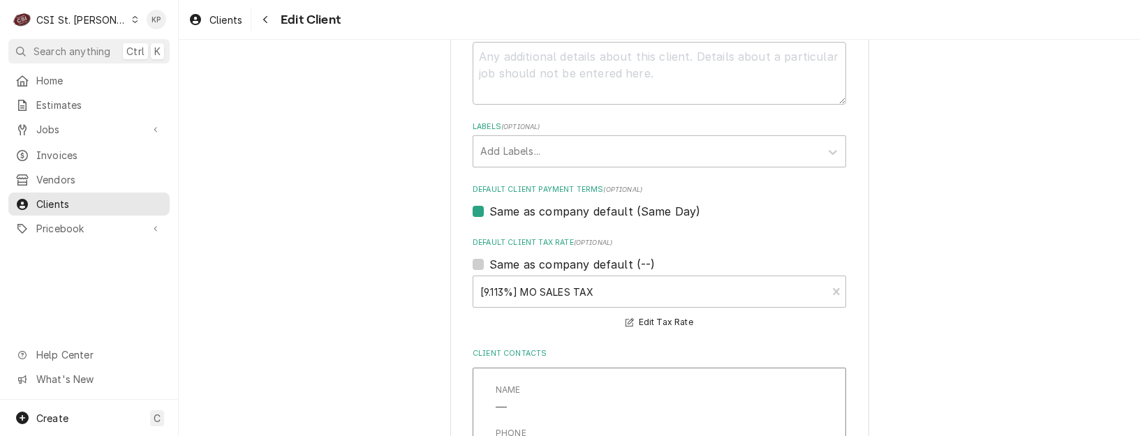
click at [489, 263] on label "Same as company default (--)" at bounding box center [571, 264] width 165 height 17
click at [489, 263] on input "Same as company default (--)" at bounding box center [675, 271] width 373 height 31
checkbox input "true"
type textarea "x"
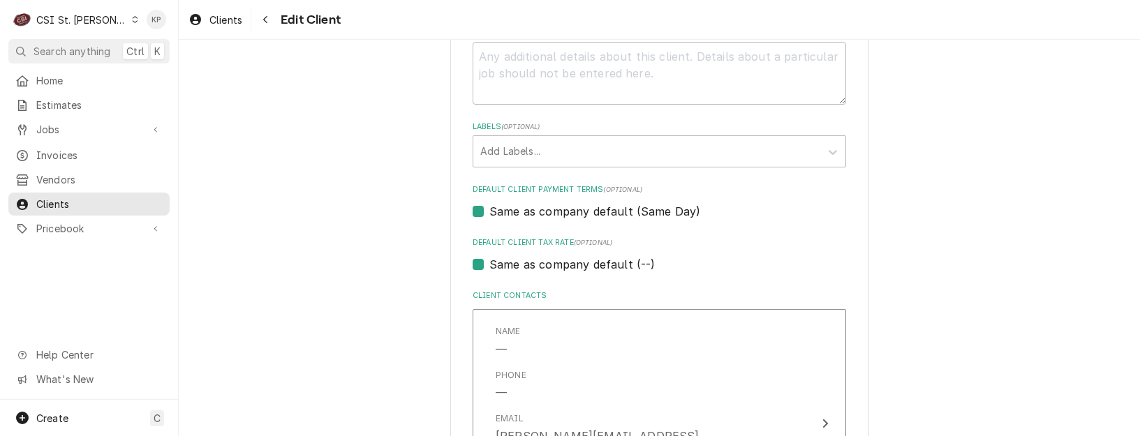
click at [489, 262] on label "Same as company default (--)" at bounding box center [571, 264] width 165 height 17
click at [489, 262] on input "Same as company default (--)" at bounding box center [675, 271] width 373 height 31
checkbox input "false"
click at [556, 292] on div "Default Client Tax Rate" at bounding box center [659, 291] width 358 height 25
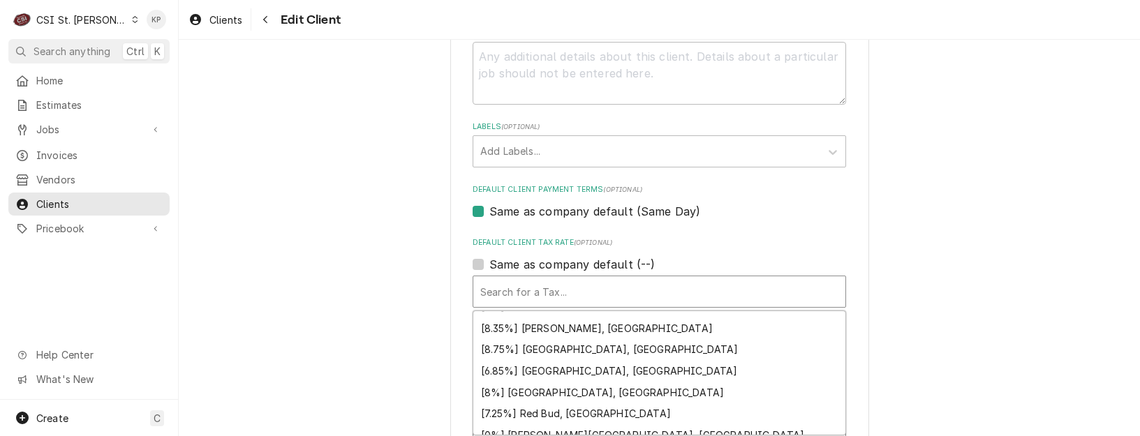
scroll to position [479, 0]
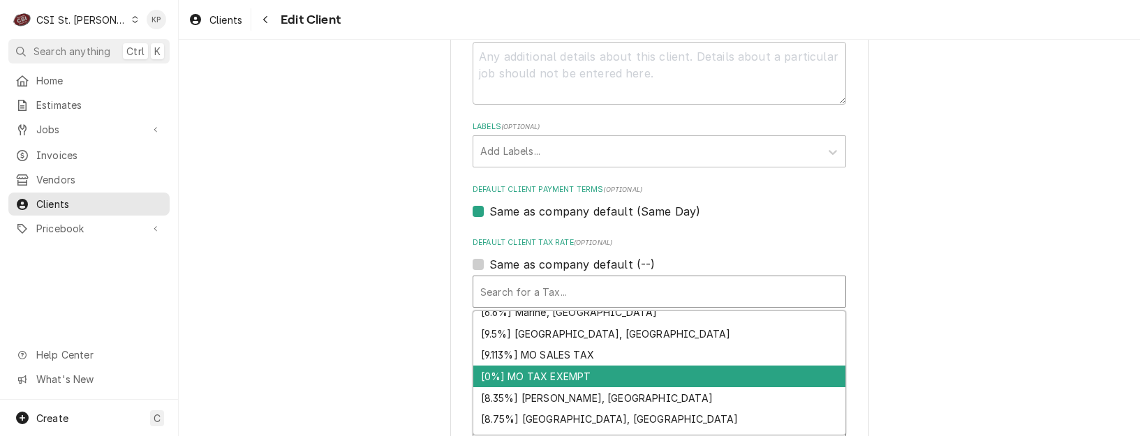
click at [562, 379] on div "[0%] MO TAX EXEMPT" at bounding box center [659, 377] width 372 height 22
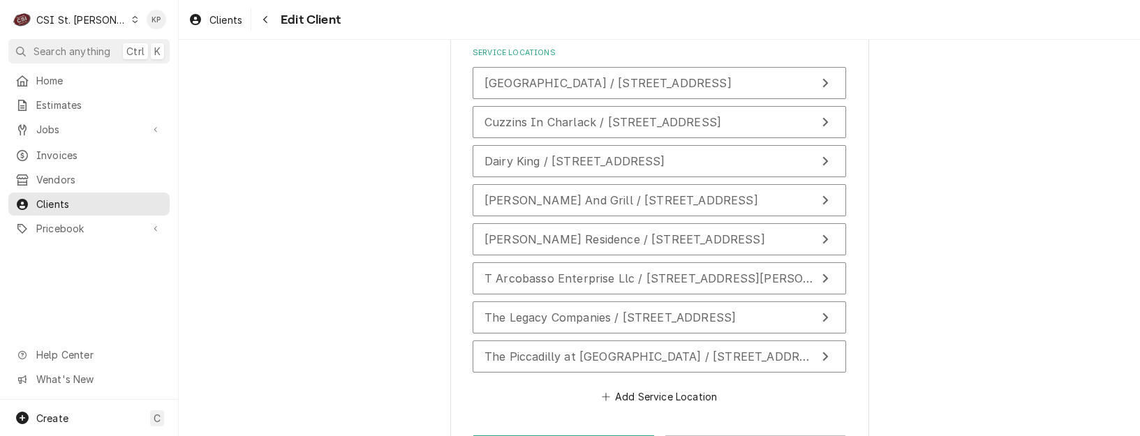
scroll to position [2237, 0]
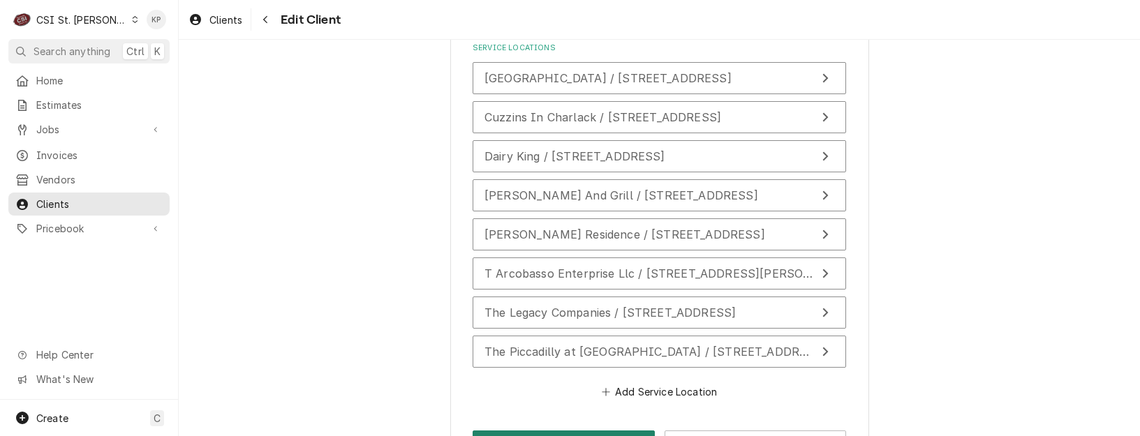
click at [583, 431] on button "Save" at bounding box center [563, 444] width 182 height 26
type textarea "x"
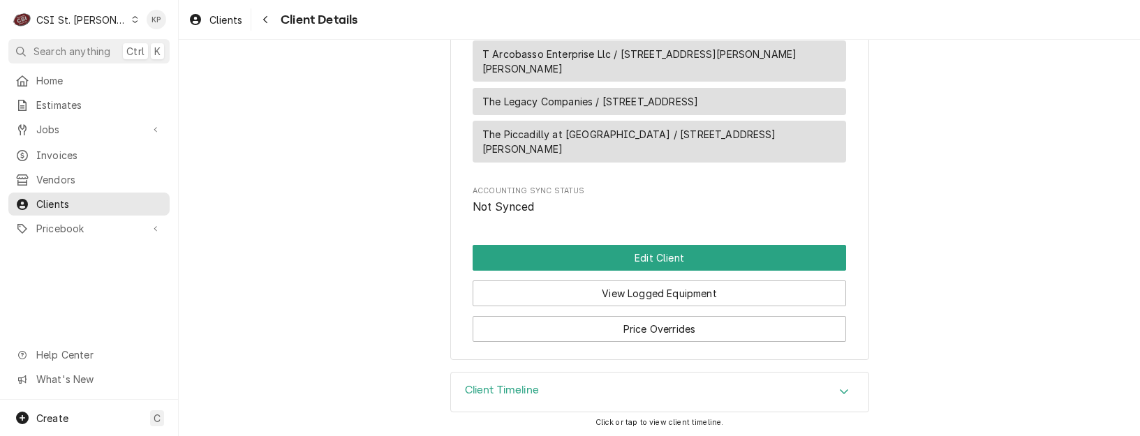
scroll to position [1201, 0]
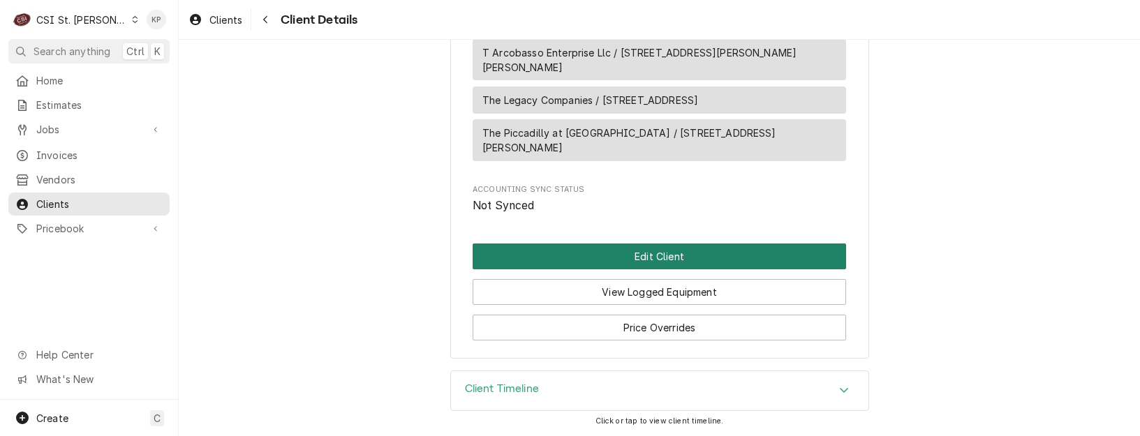
click at [655, 257] on button "Edit Client" at bounding box center [658, 257] width 373 height 26
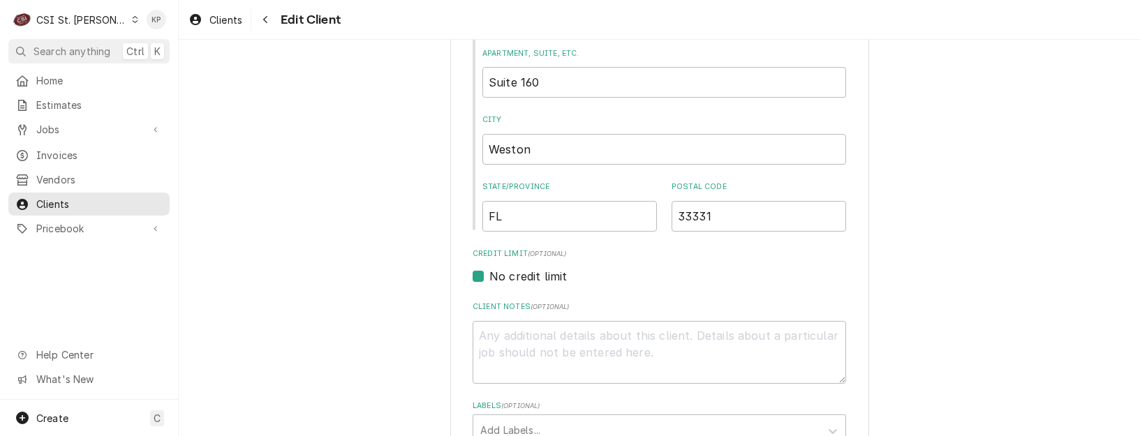
scroll to position [488, 0]
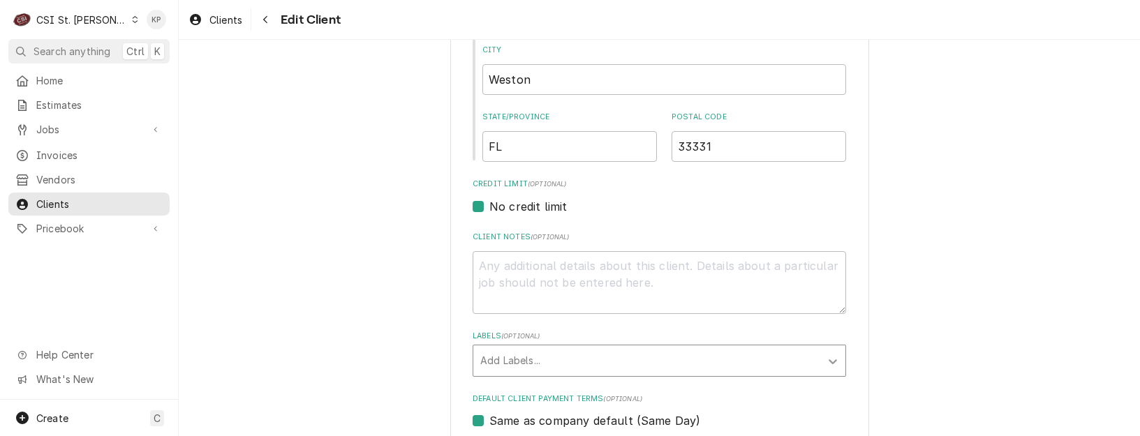
click at [828, 361] on icon "Labels" at bounding box center [832, 361] width 14 height 14
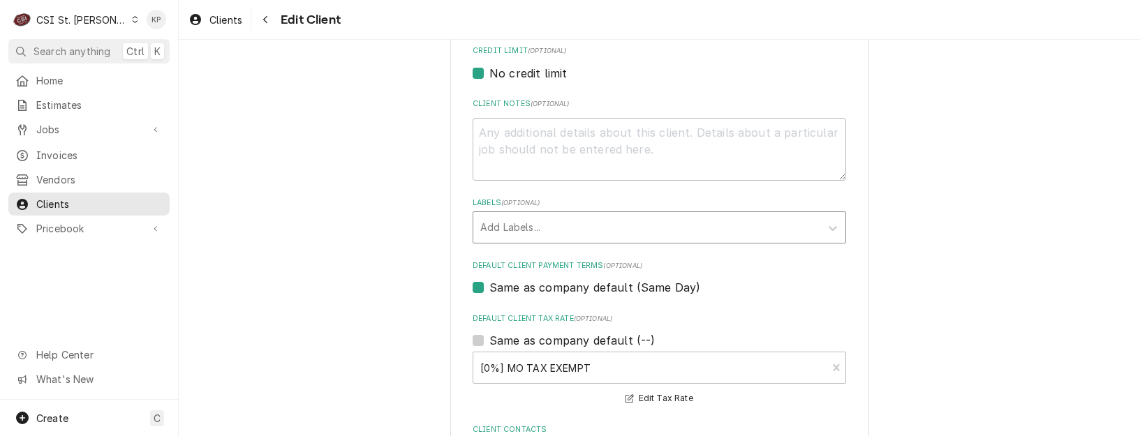
scroll to position [628, 0]
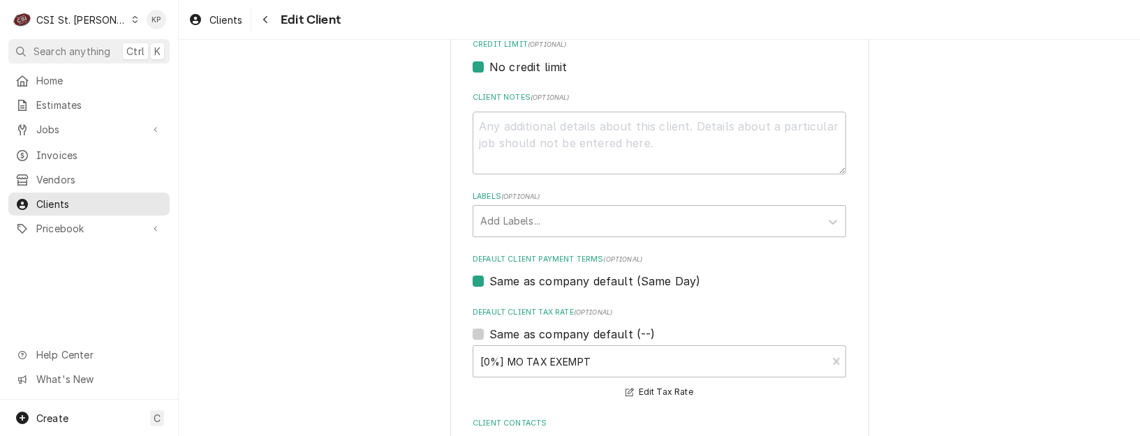
click at [489, 279] on label "Same as company default (Same Day)" at bounding box center [594, 281] width 211 height 17
click at [489, 279] on input "Same as company default (Same Day)" at bounding box center [675, 288] width 373 height 31
checkbox input "false"
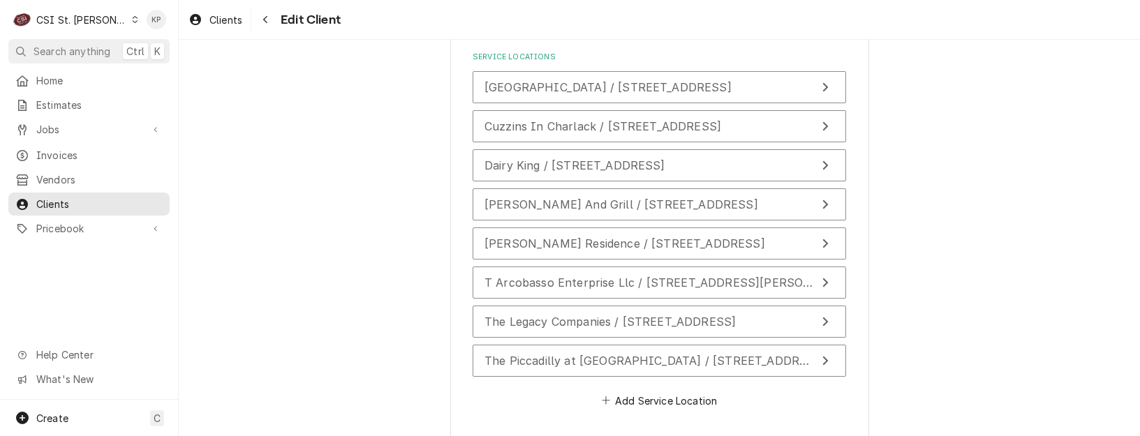
scroll to position [2276, 0]
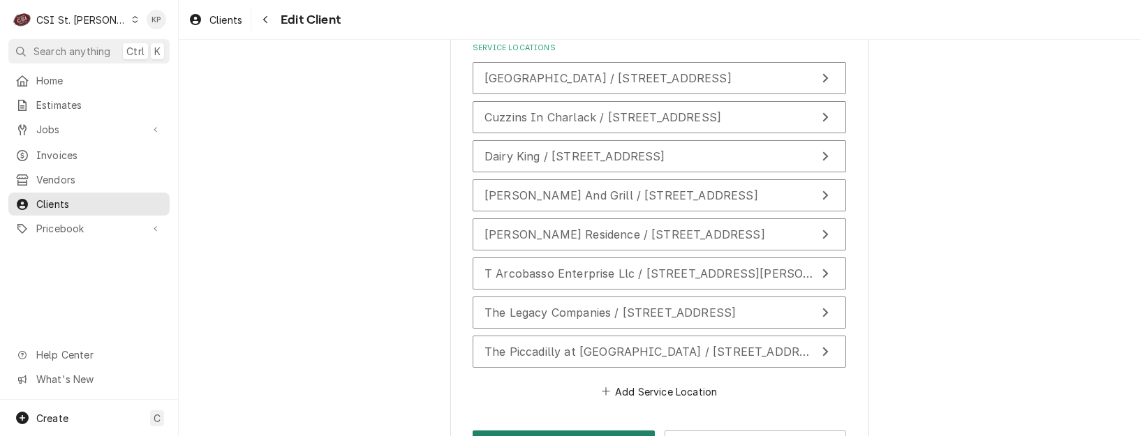
click at [601, 431] on button "Save" at bounding box center [563, 444] width 182 height 26
type textarea "x"
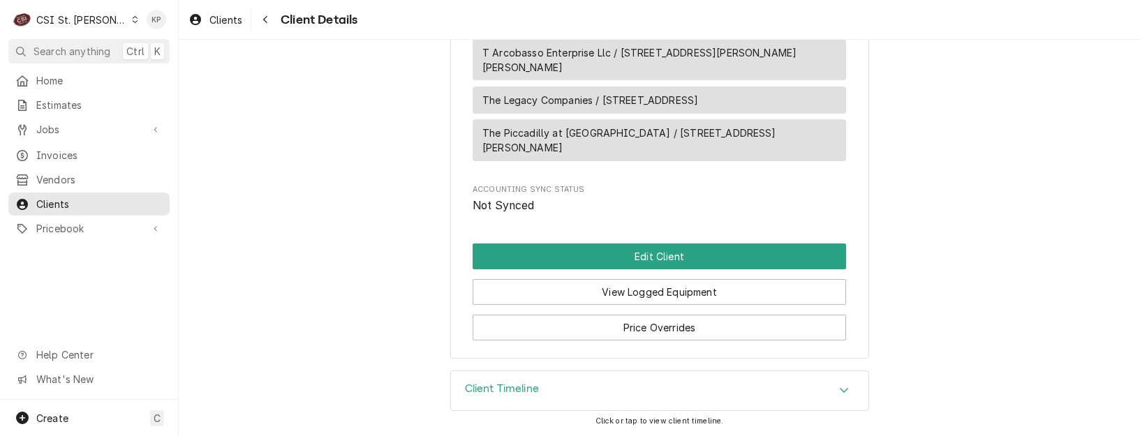
scroll to position [1201, 0]
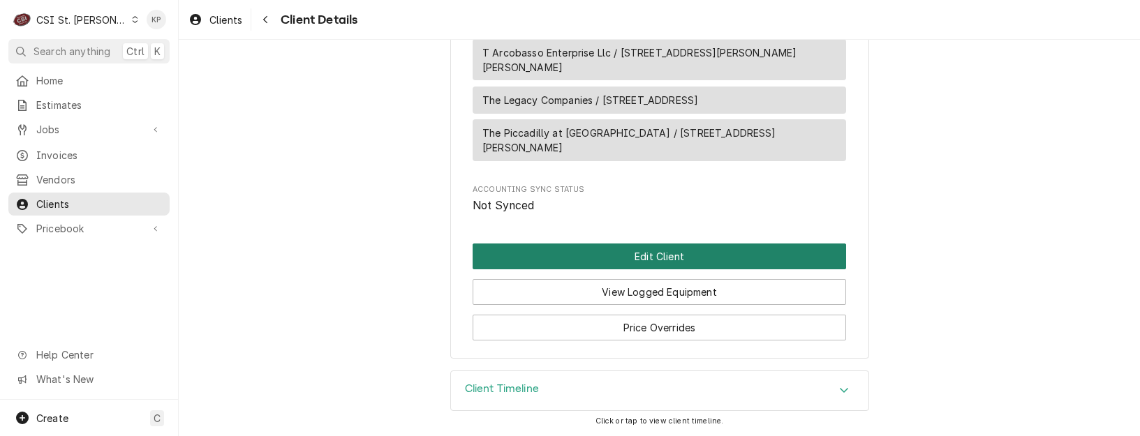
click at [602, 253] on button "Edit Client" at bounding box center [658, 257] width 373 height 26
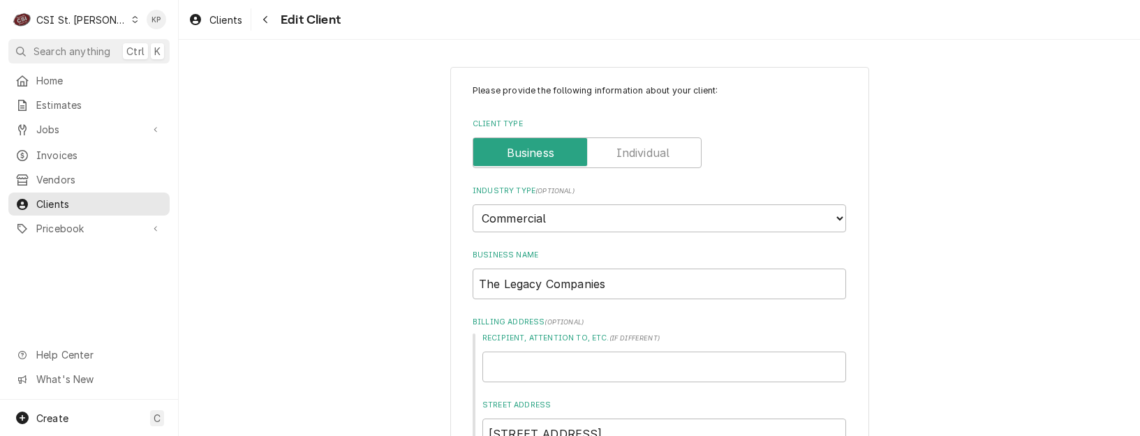
type textarea "x"
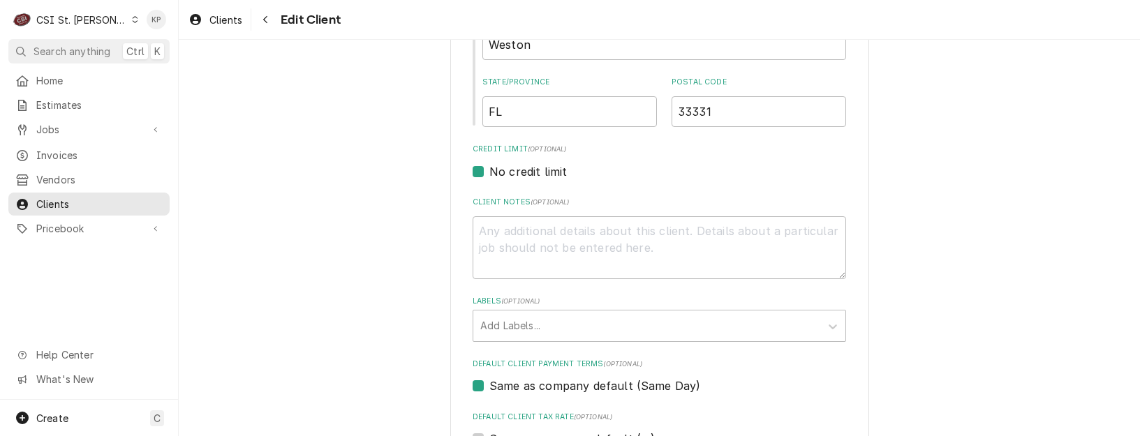
scroll to position [558, 0]
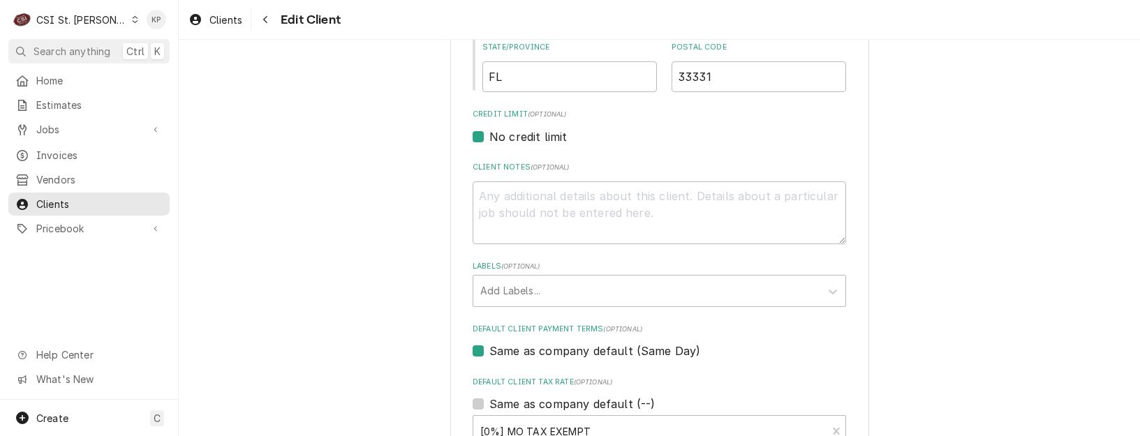
click at [489, 348] on label "Same as company default (Same Day)" at bounding box center [594, 351] width 211 height 17
click at [489, 348] on input "Same as company default (Same Day)" at bounding box center [675, 358] width 373 height 31
checkbox input "false"
click at [548, 387] on input "Default Client Payment Terms" at bounding box center [679, 383] width 331 height 31
type textarea "x"
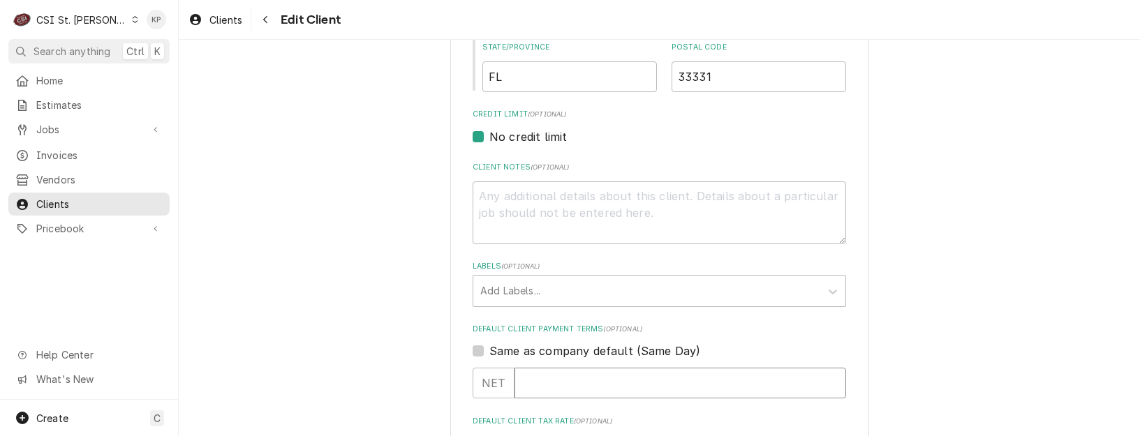
type input "3"
type textarea "x"
type input "30"
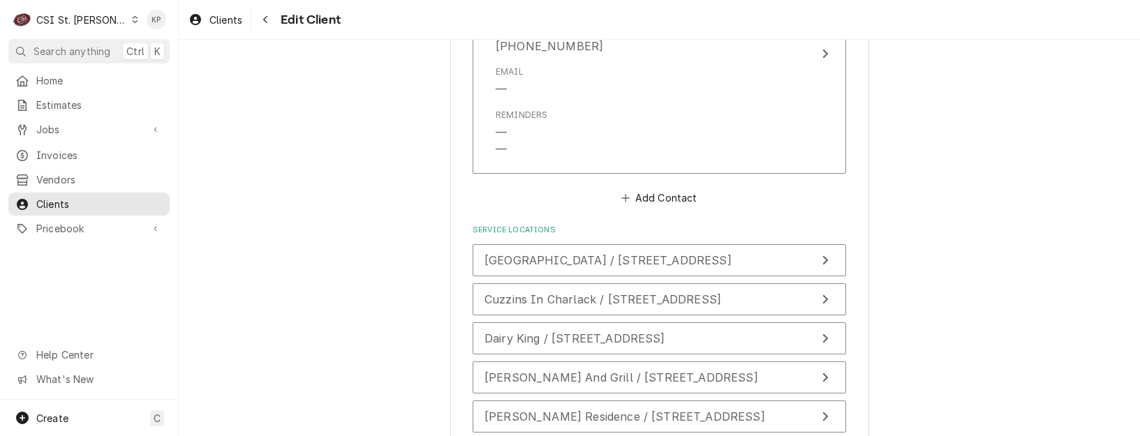
scroll to position [2276, 0]
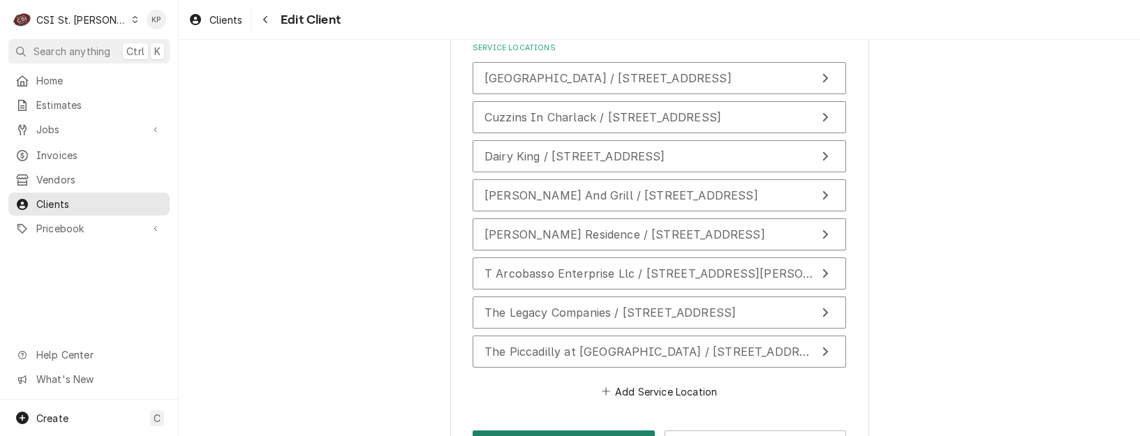
click at [537, 431] on button "Save" at bounding box center [563, 444] width 182 height 26
type textarea "x"
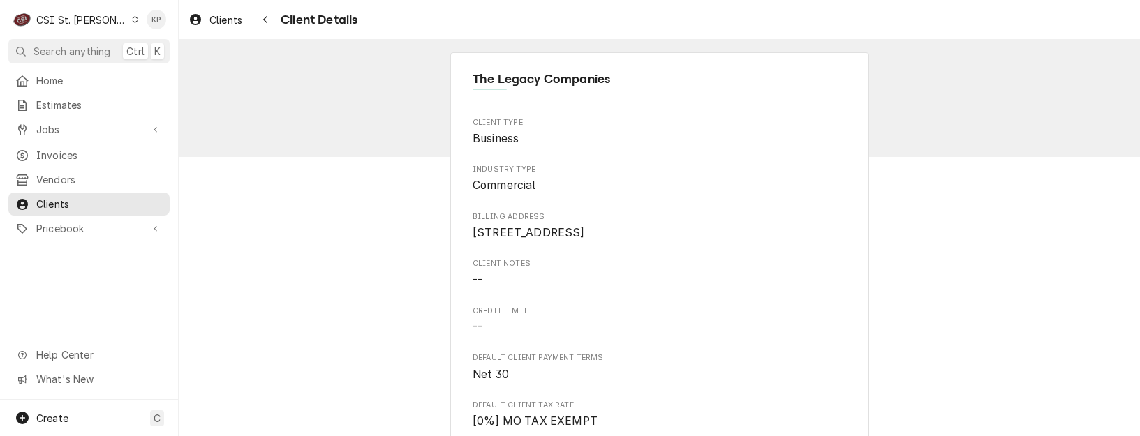
click at [570, 241] on span "[STREET_ADDRESS]" at bounding box center [658, 233] width 373 height 17
click at [694, 232] on span "[STREET_ADDRESS]" at bounding box center [658, 233] width 373 height 17
